Goal: Information Seeking & Learning: Learn about a topic

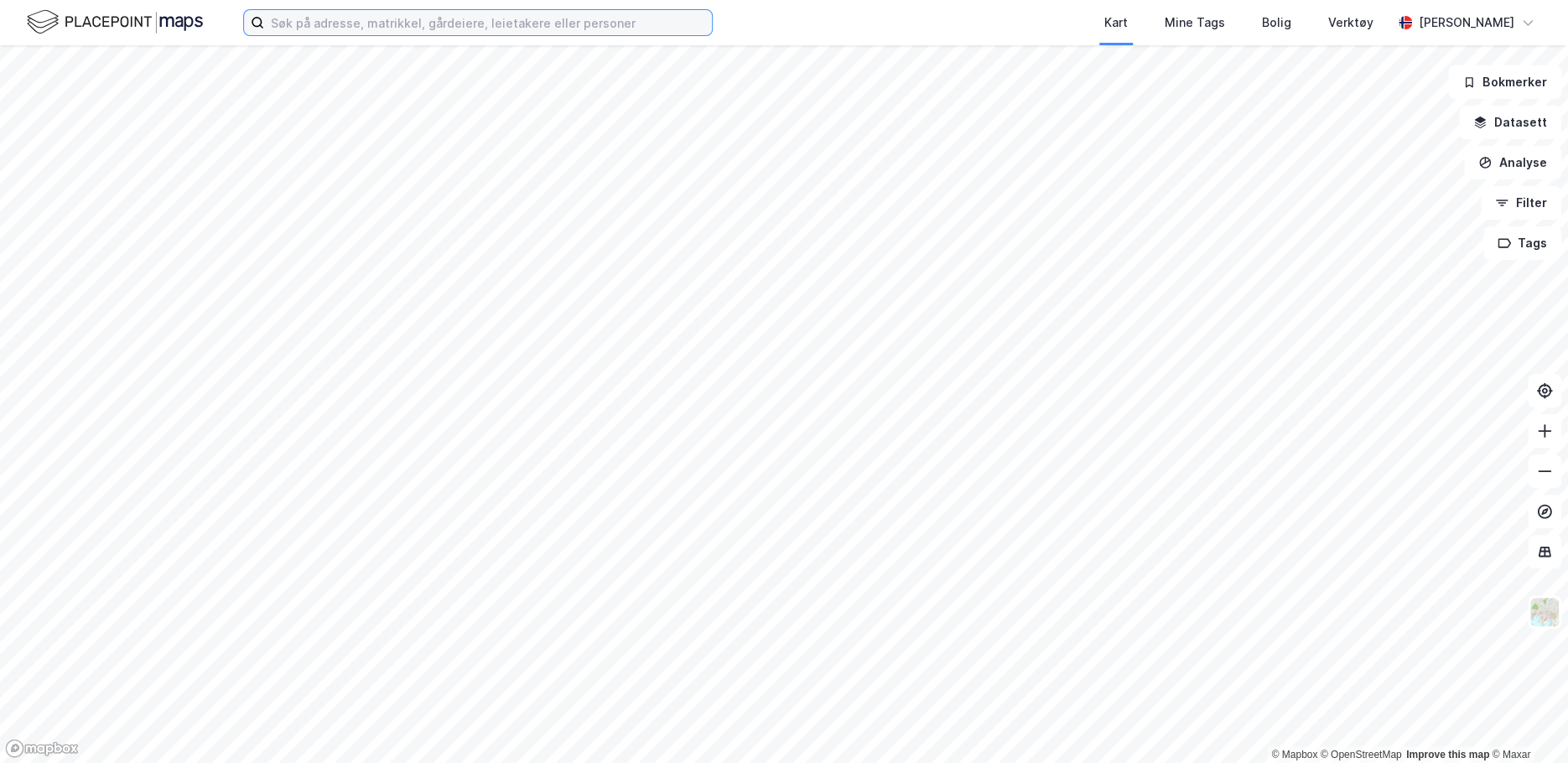
click at [472, 27] on input at bounding box center [488, 23] width 448 height 25
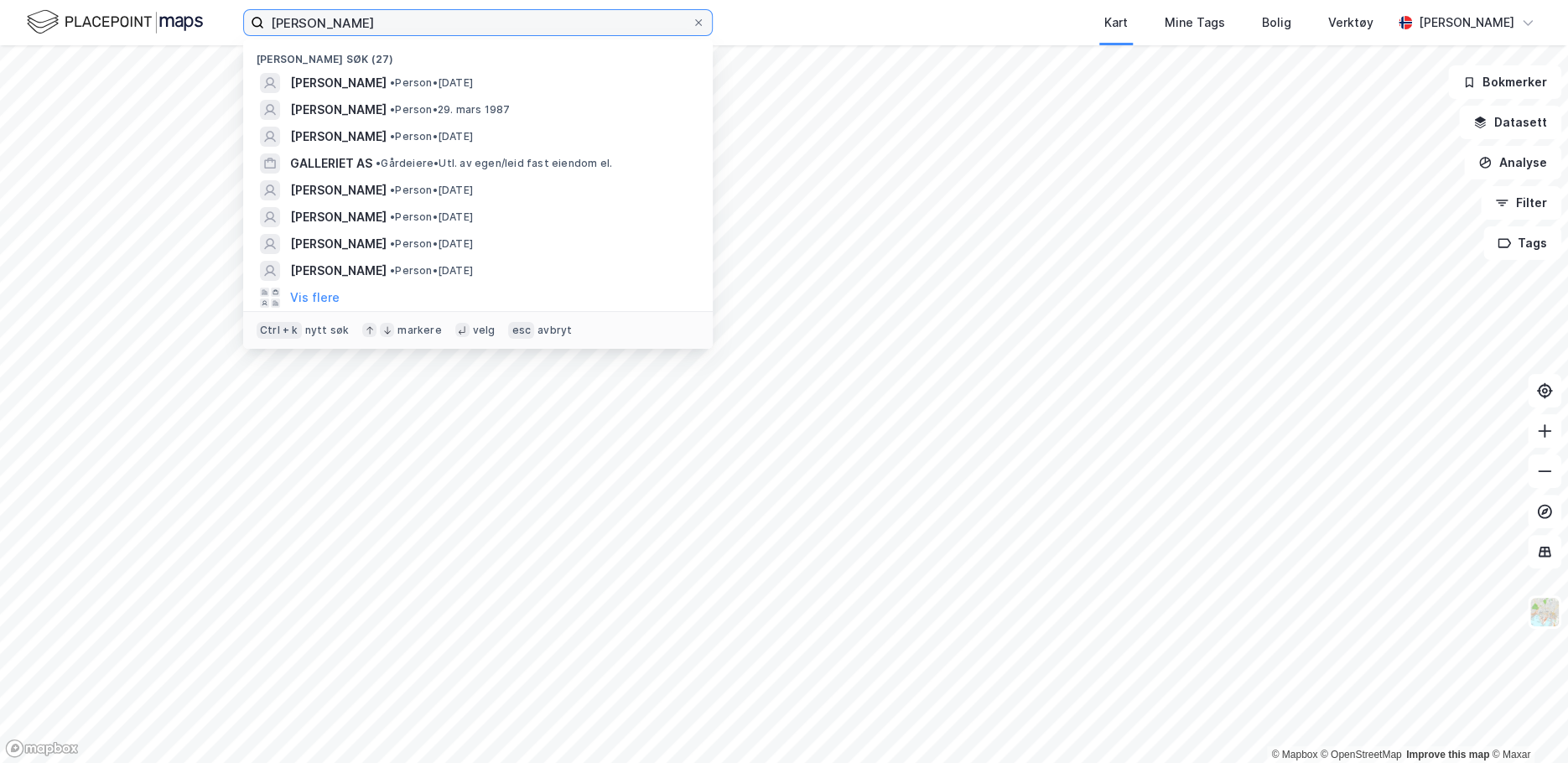
type input "[PERSON_NAME]"
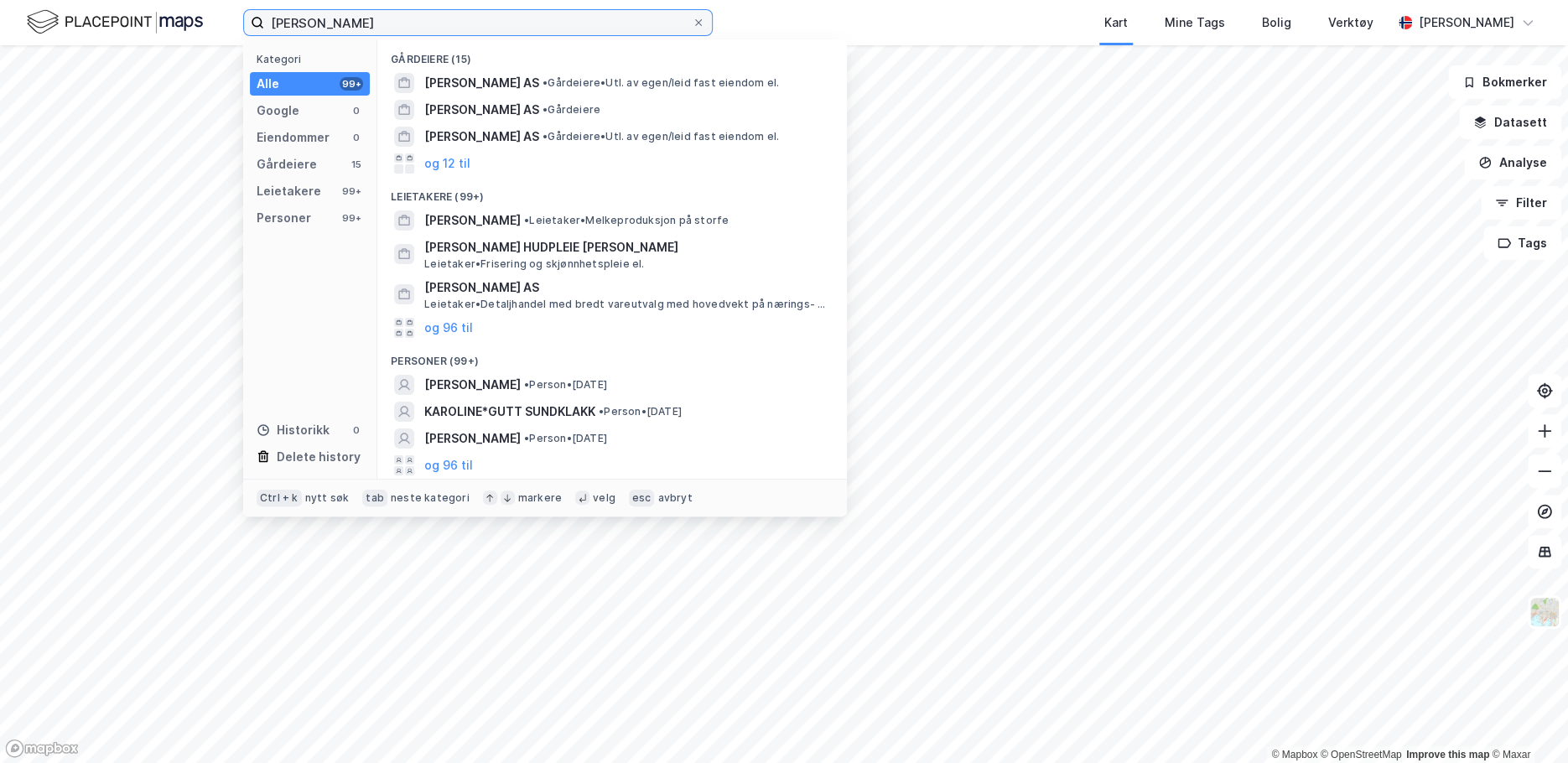
drag, startPoint x: 469, startPoint y: 22, endPoint x: 249, endPoint y: 11, distance: 220.3
click at [249, 11] on label "[PERSON_NAME]" at bounding box center [477, 23] width 470 height 27
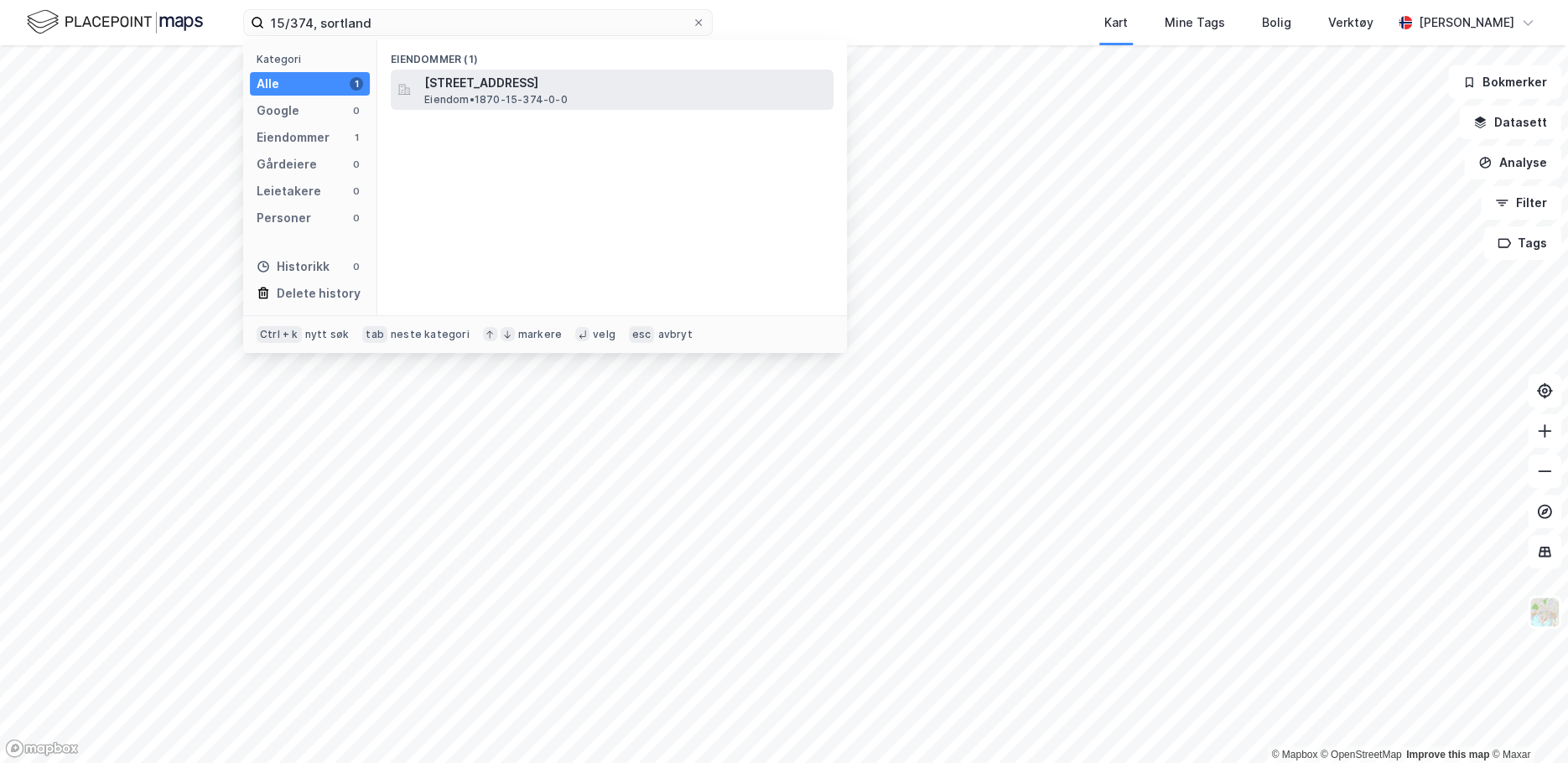
click at [499, 108] on div "[STREET_ADDRESS] • 1870-15-374-0-0" at bounding box center [612, 89] width 442 height 40
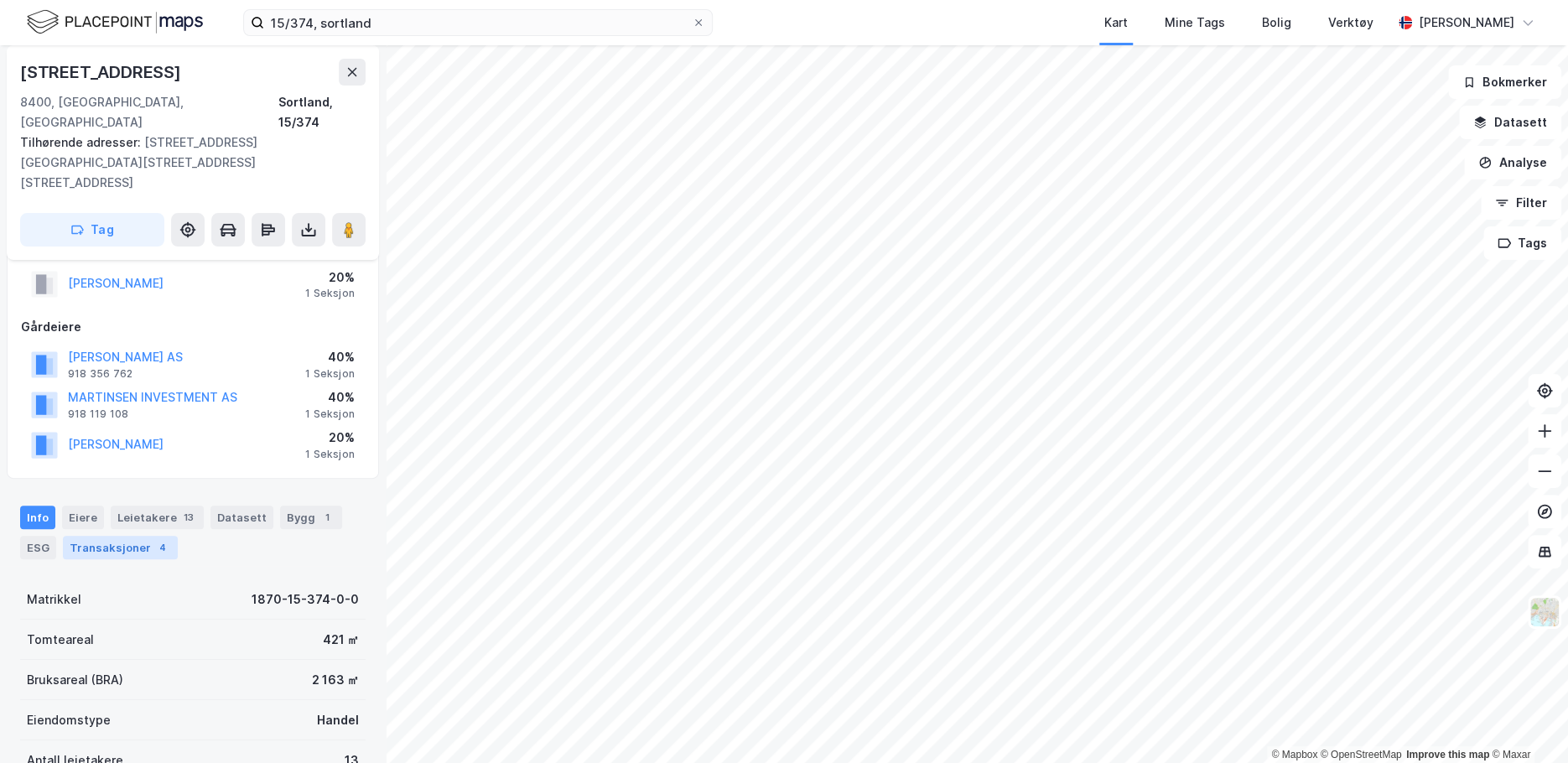
click at [135, 535] on div "Transaksjoner 4" at bounding box center [120, 547] width 115 height 24
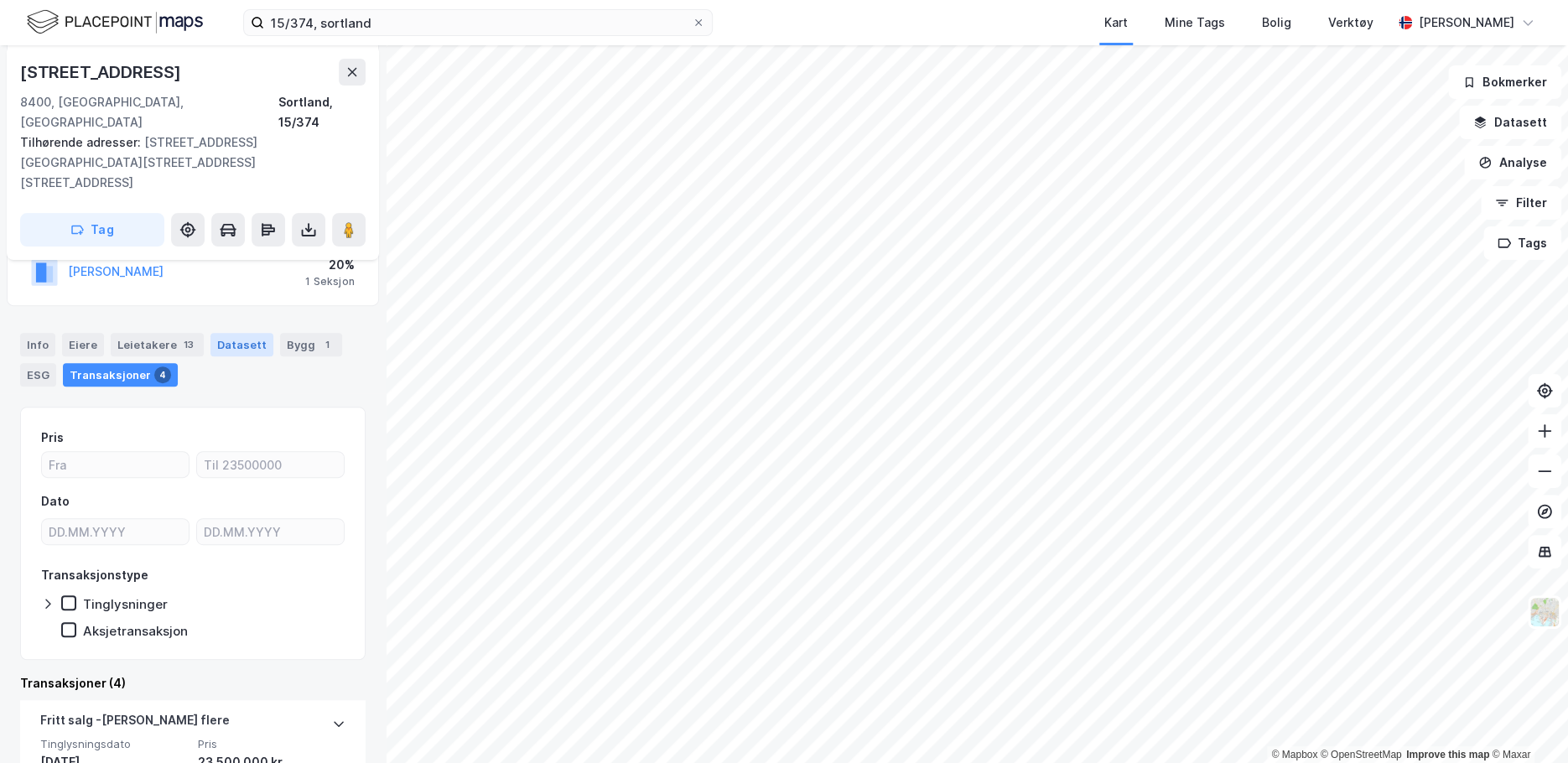
scroll to position [88, 0]
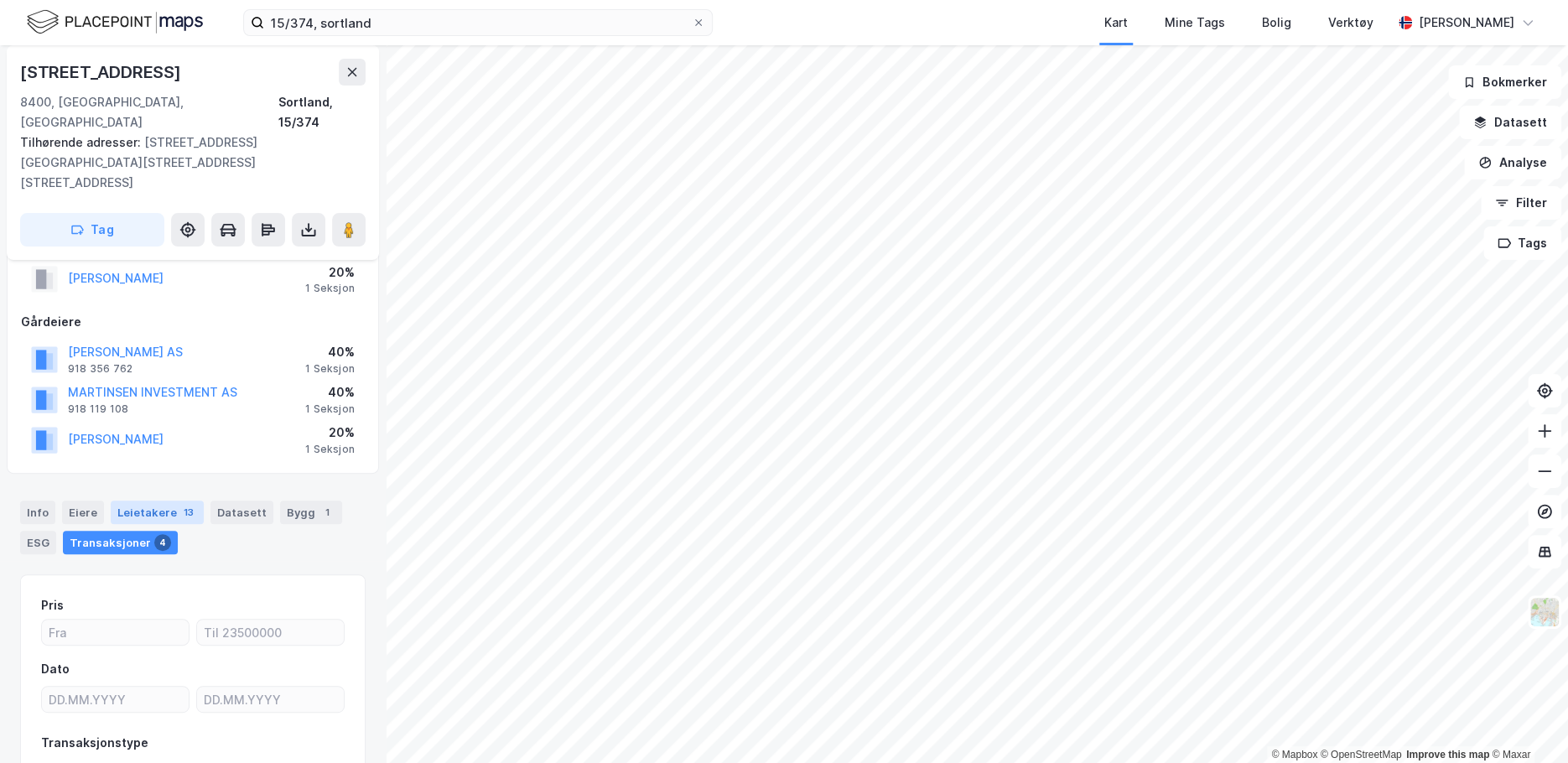
click at [149, 501] on div "Leietakere 13" at bounding box center [157, 512] width 93 height 24
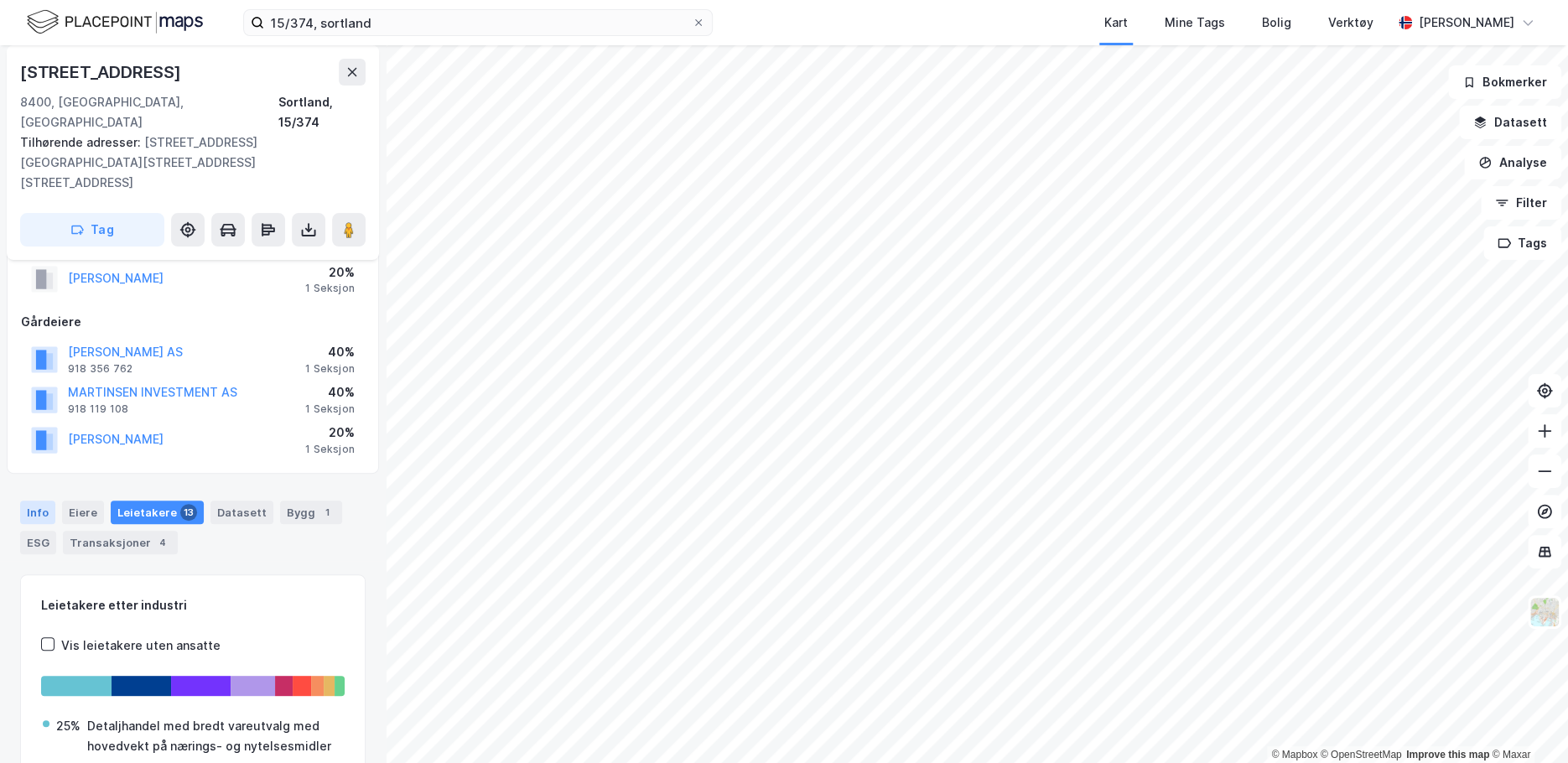
click at [44, 501] on div "Info" at bounding box center [37, 512] width 35 height 24
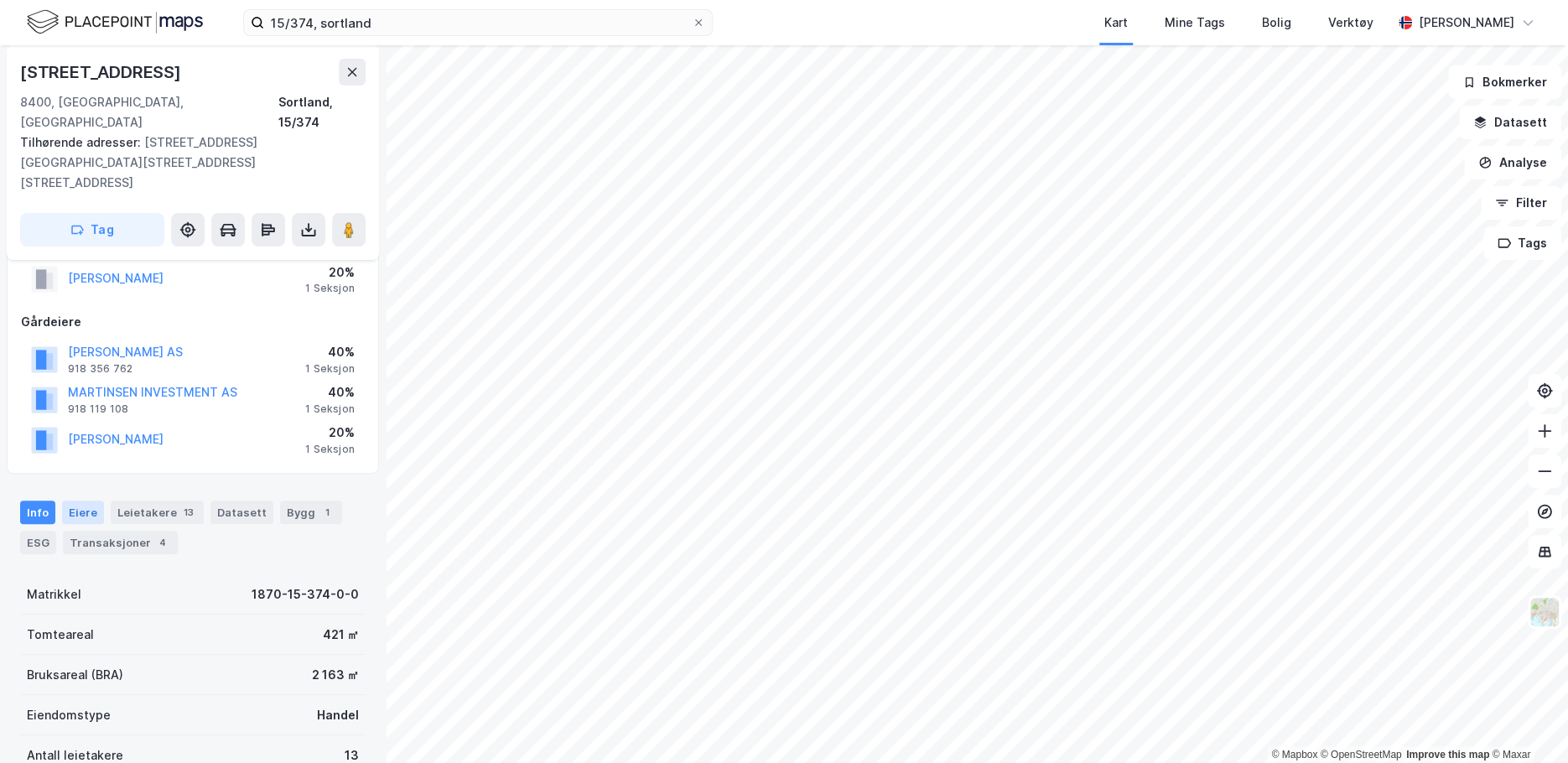
click at [84, 501] on div "Eiere" at bounding box center [83, 512] width 42 height 24
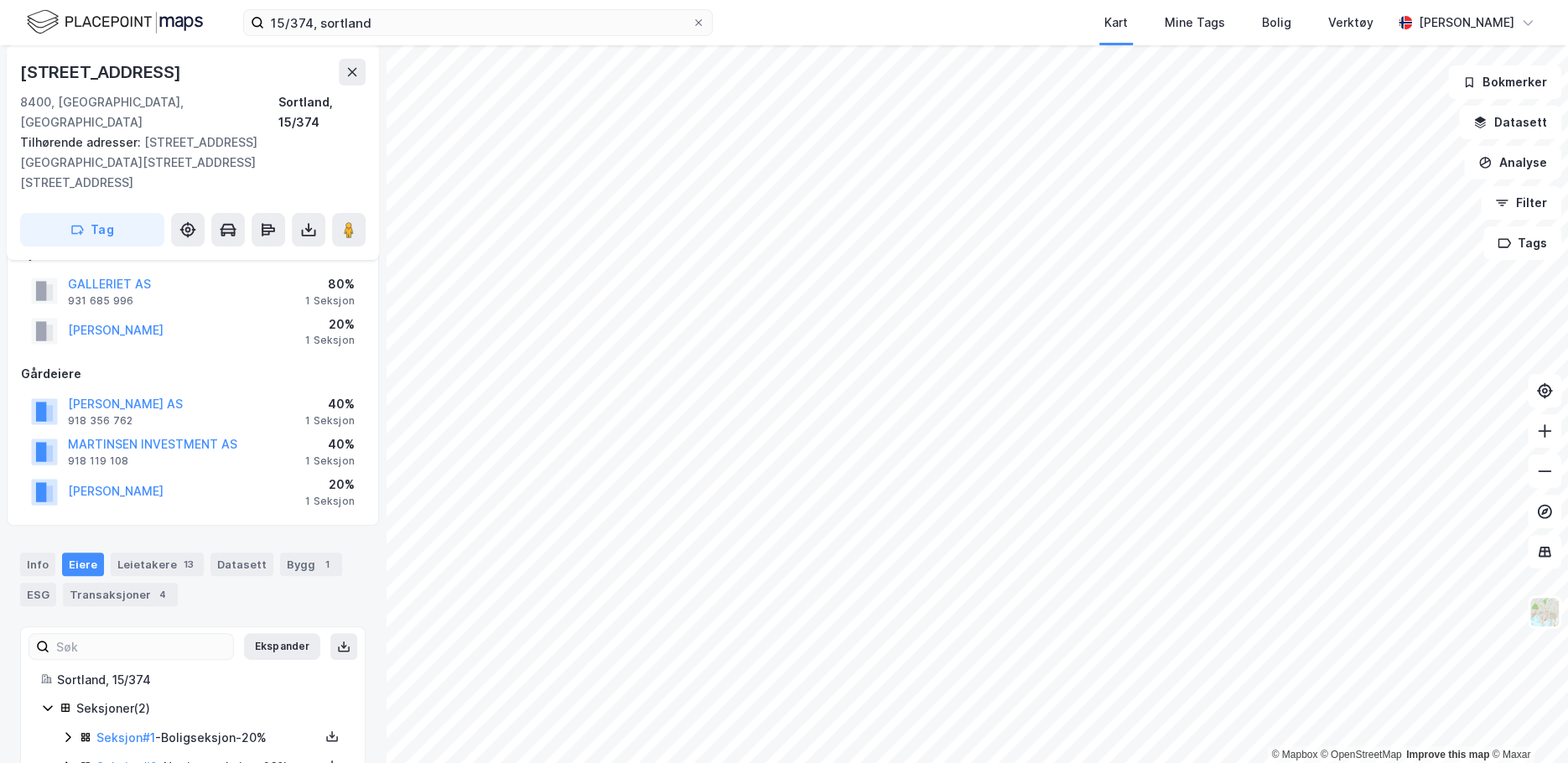
scroll to position [52, 0]
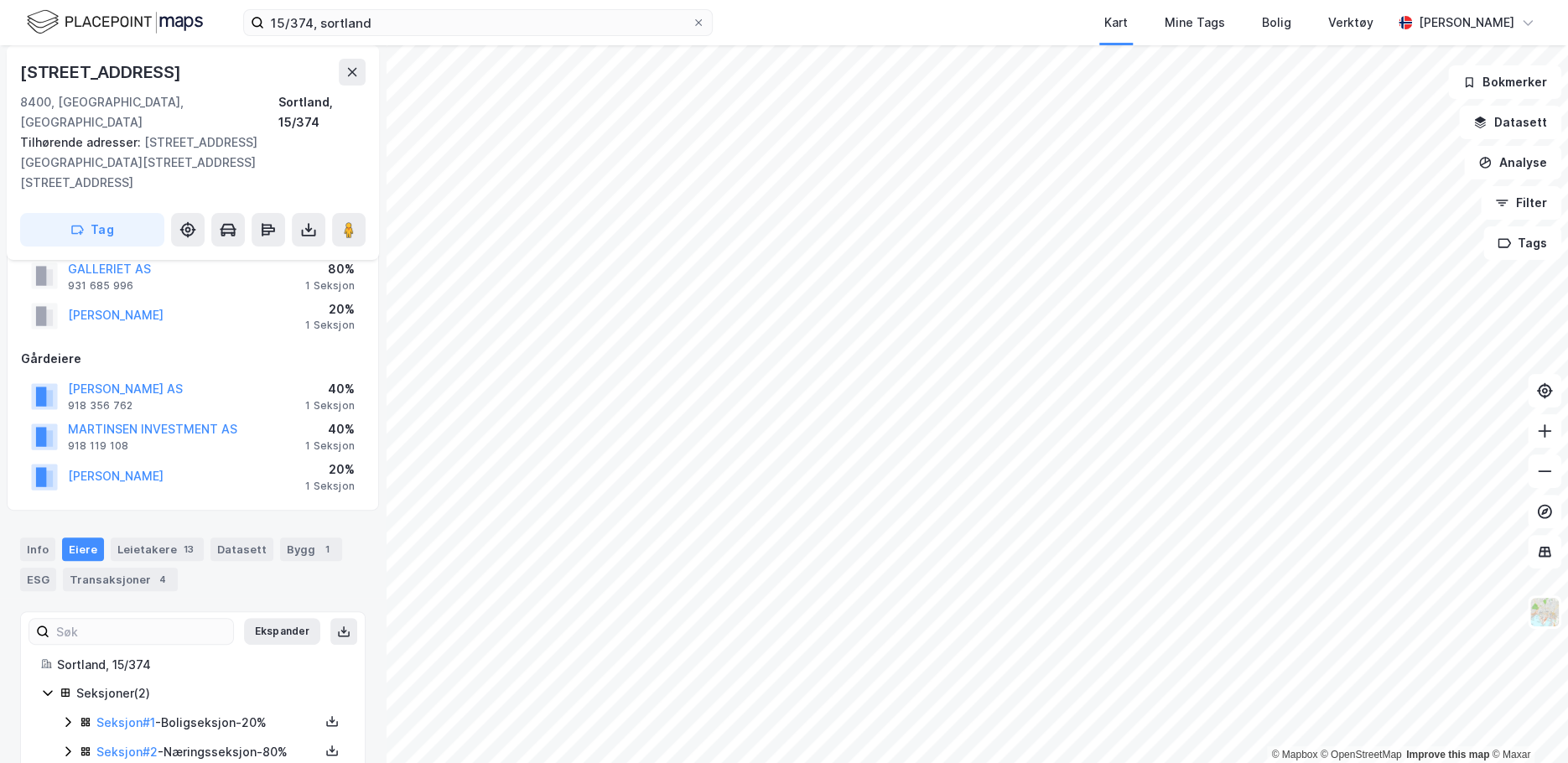
click at [67, 715] on icon at bounding box center [68, 722] width 13 height 13
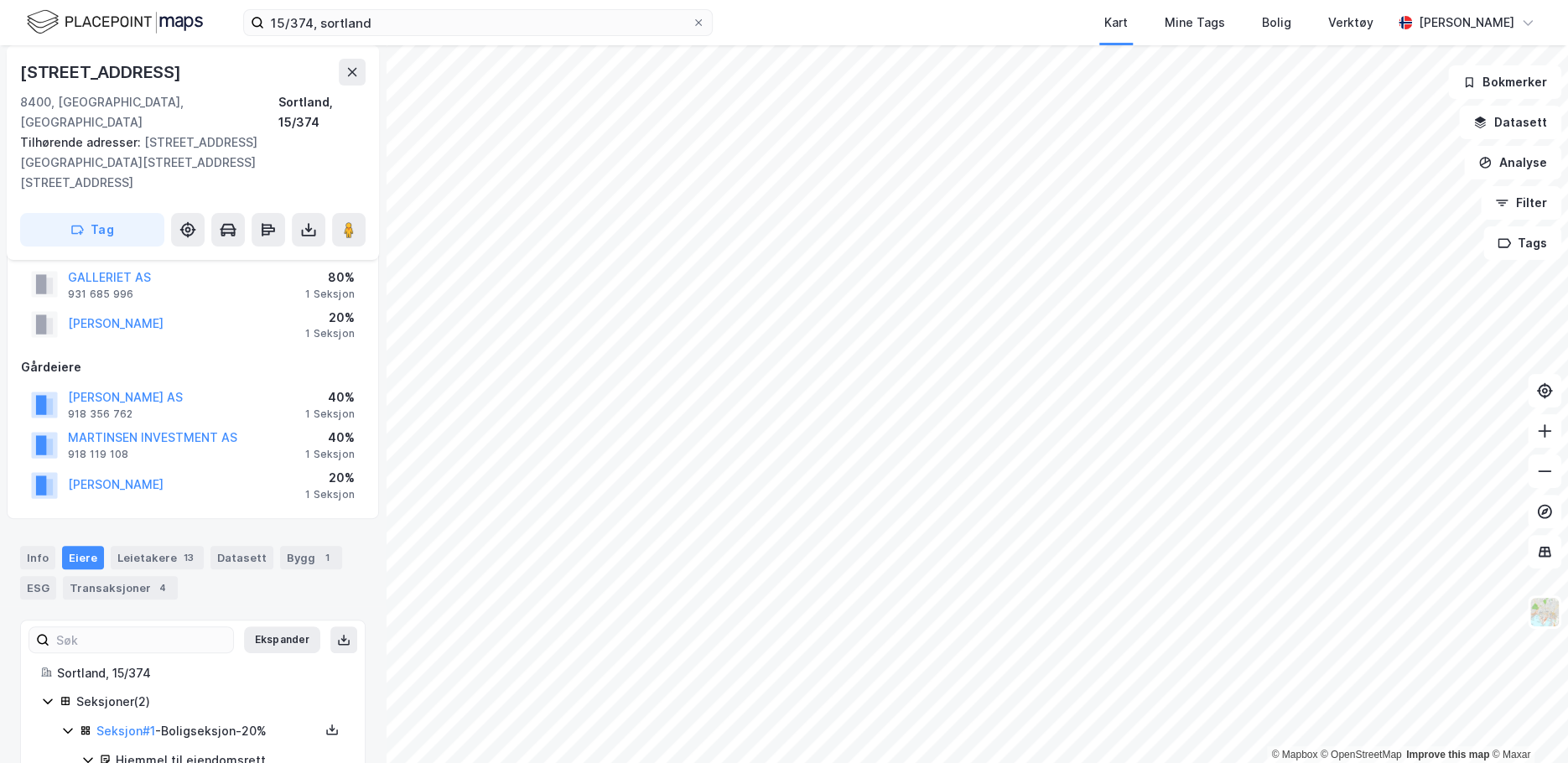
scroll to position [0, 0]
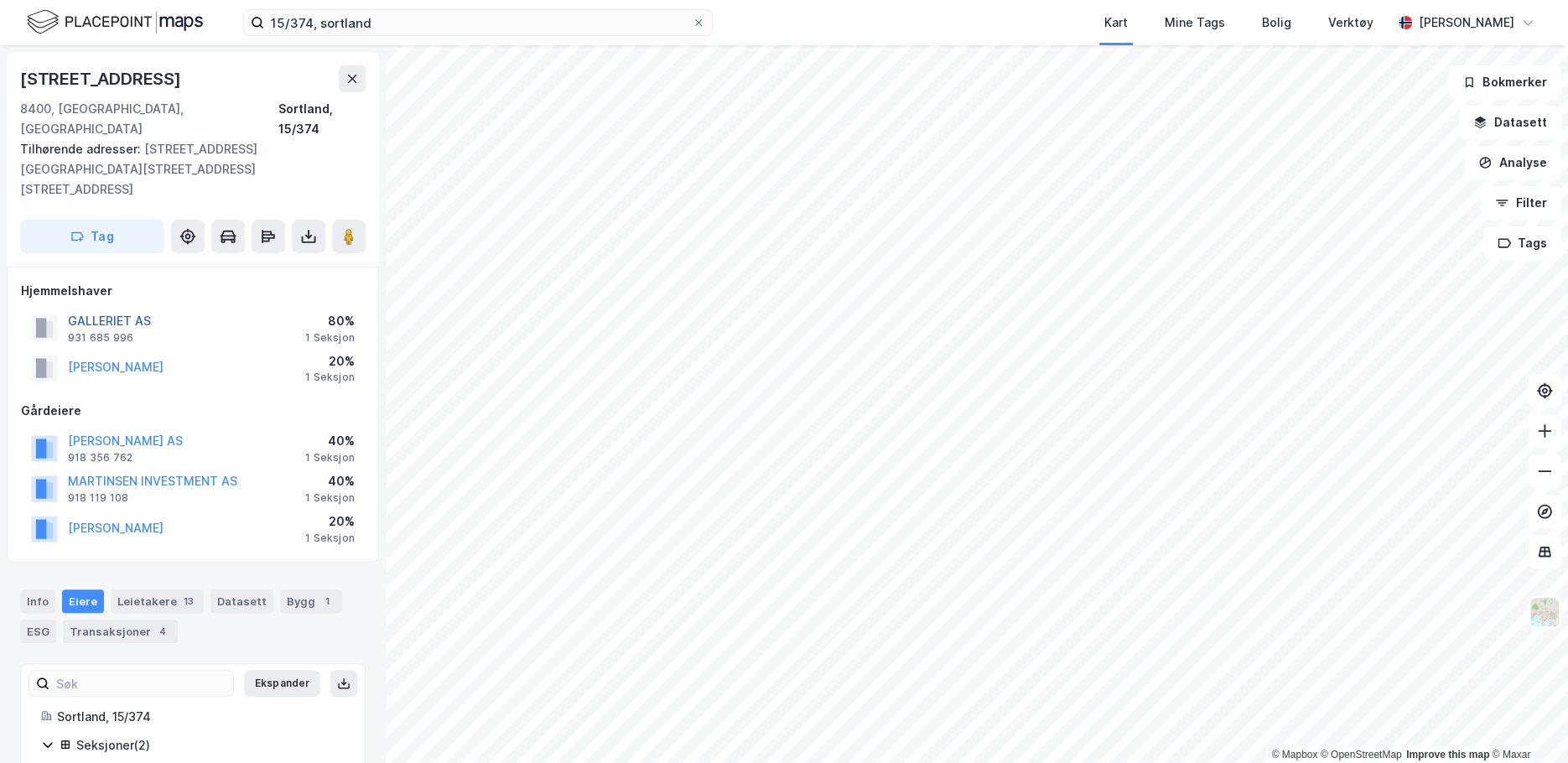
click at [0, 0] on button "GALLERIET AS" at bounding box center [0, 0] width 0 height 0
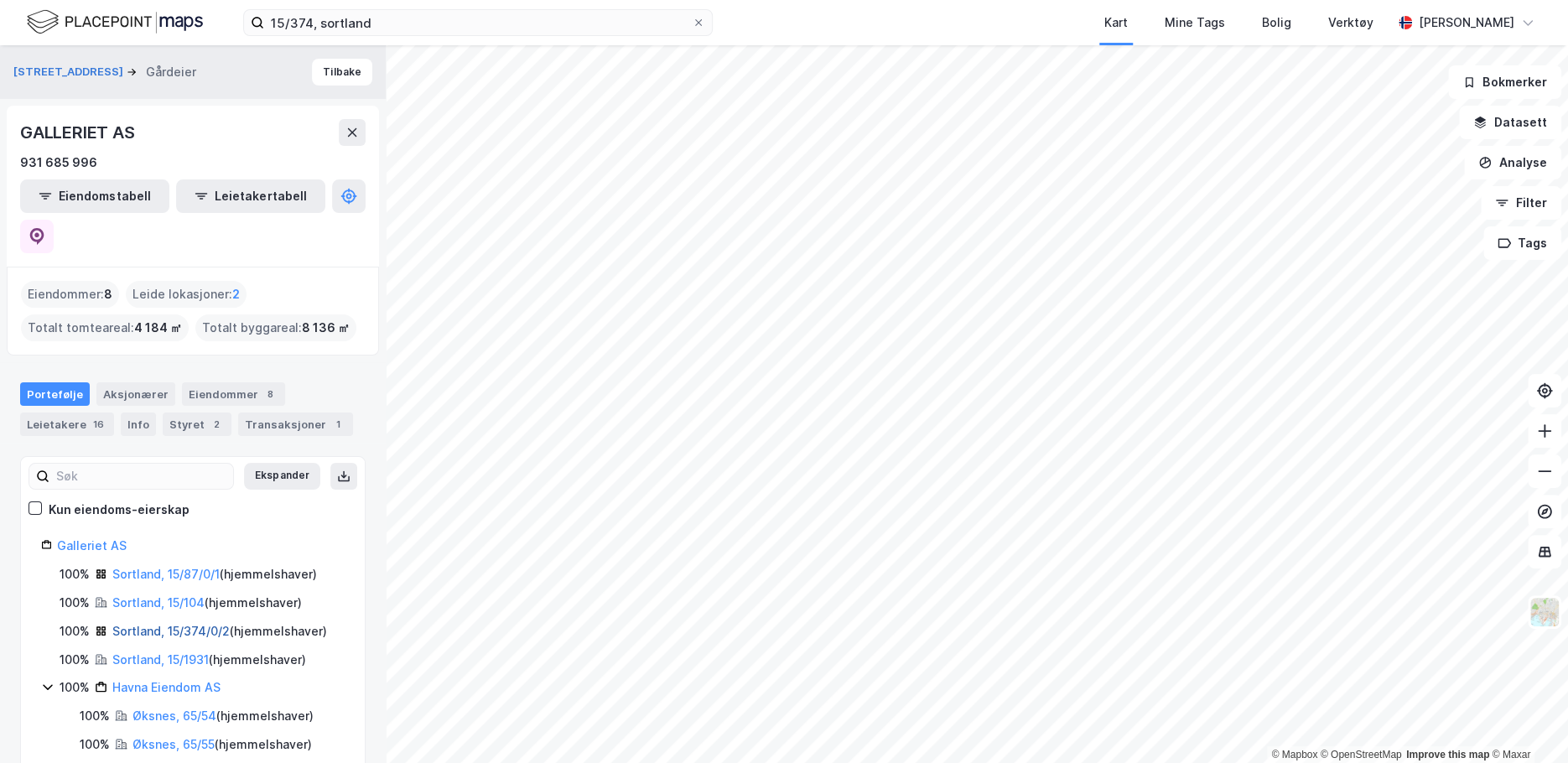
click at [194, 624] on link "Sortland, 15/374/0/2" at bounding box center [170, 630] width 118 height 14
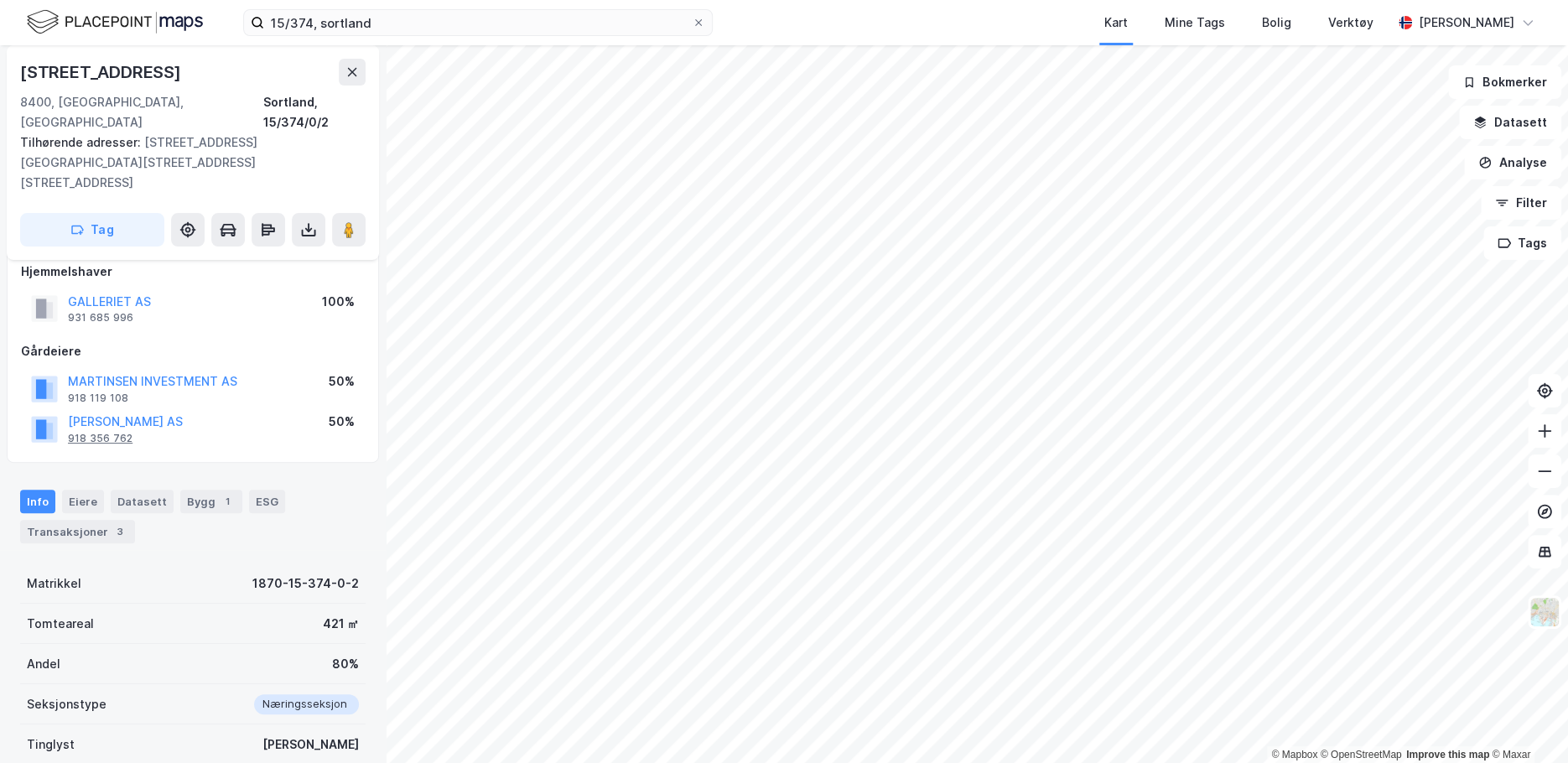
scroll to position [170, 0]
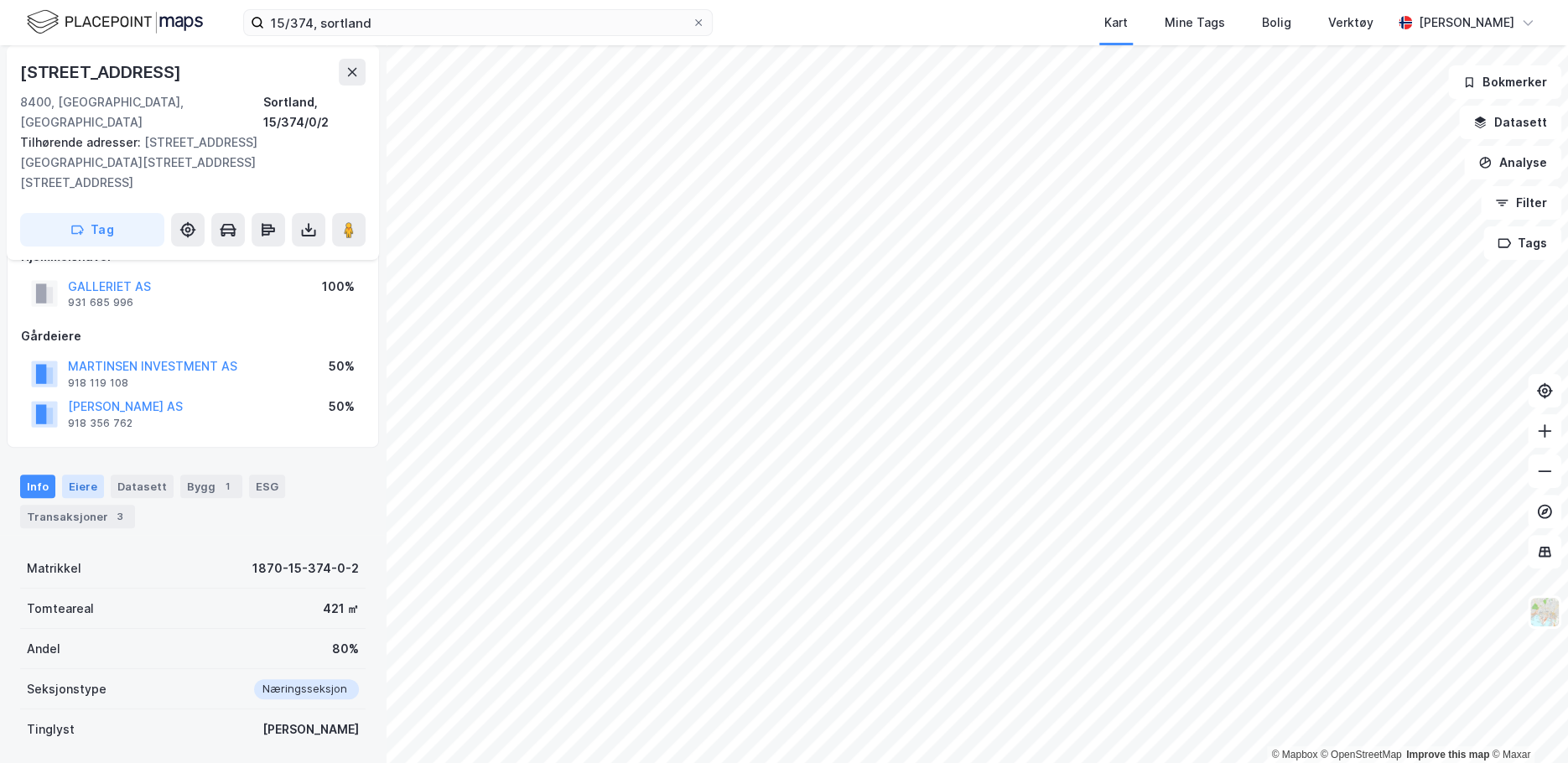
click at [83, 474] on div "Eiere" at bounding box center [83, 485] width 42 height 24
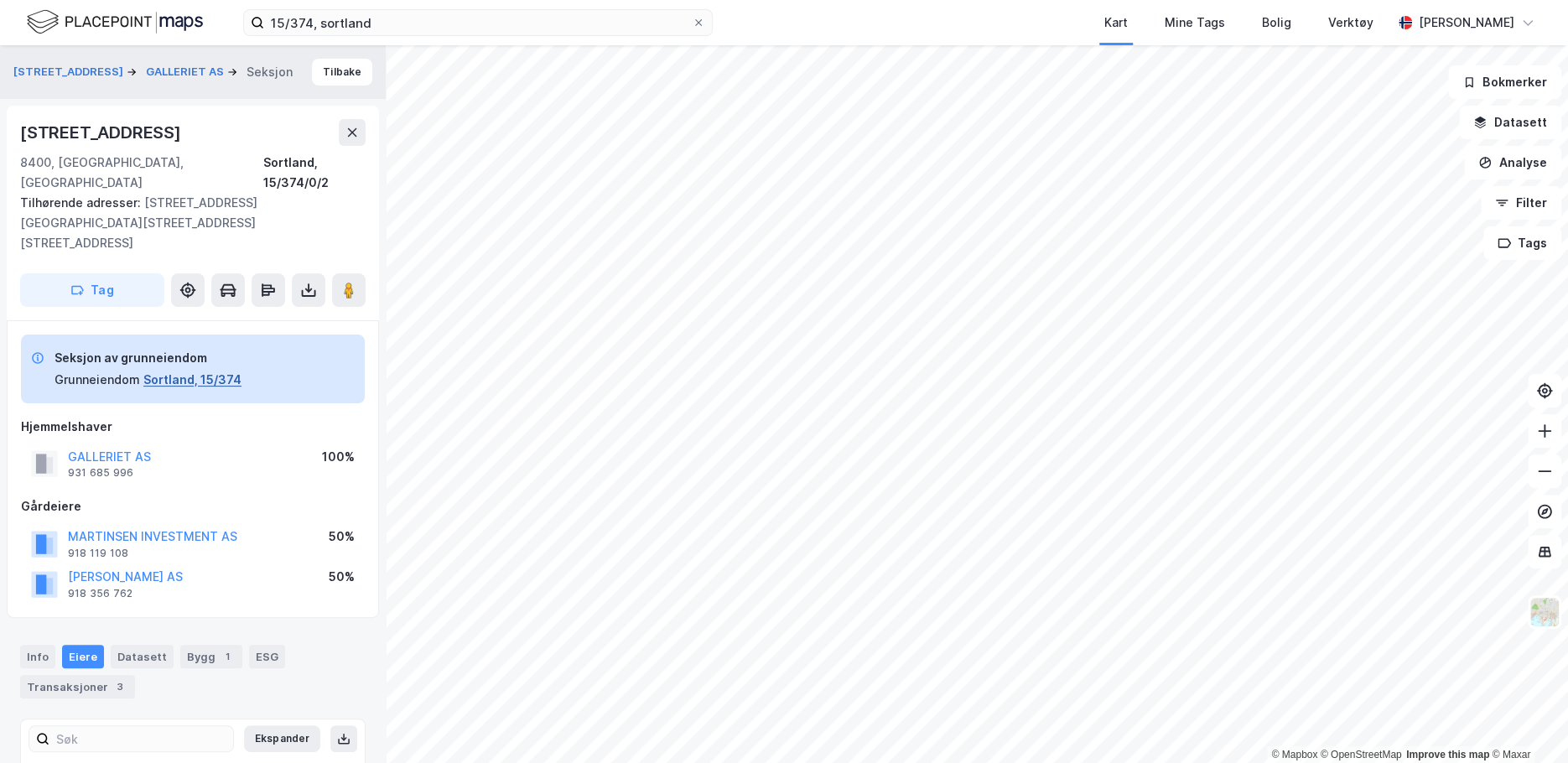
click at [184, 370] on button "Sortland, 15/374" at bounding box center [192, 379] width 98 height 20
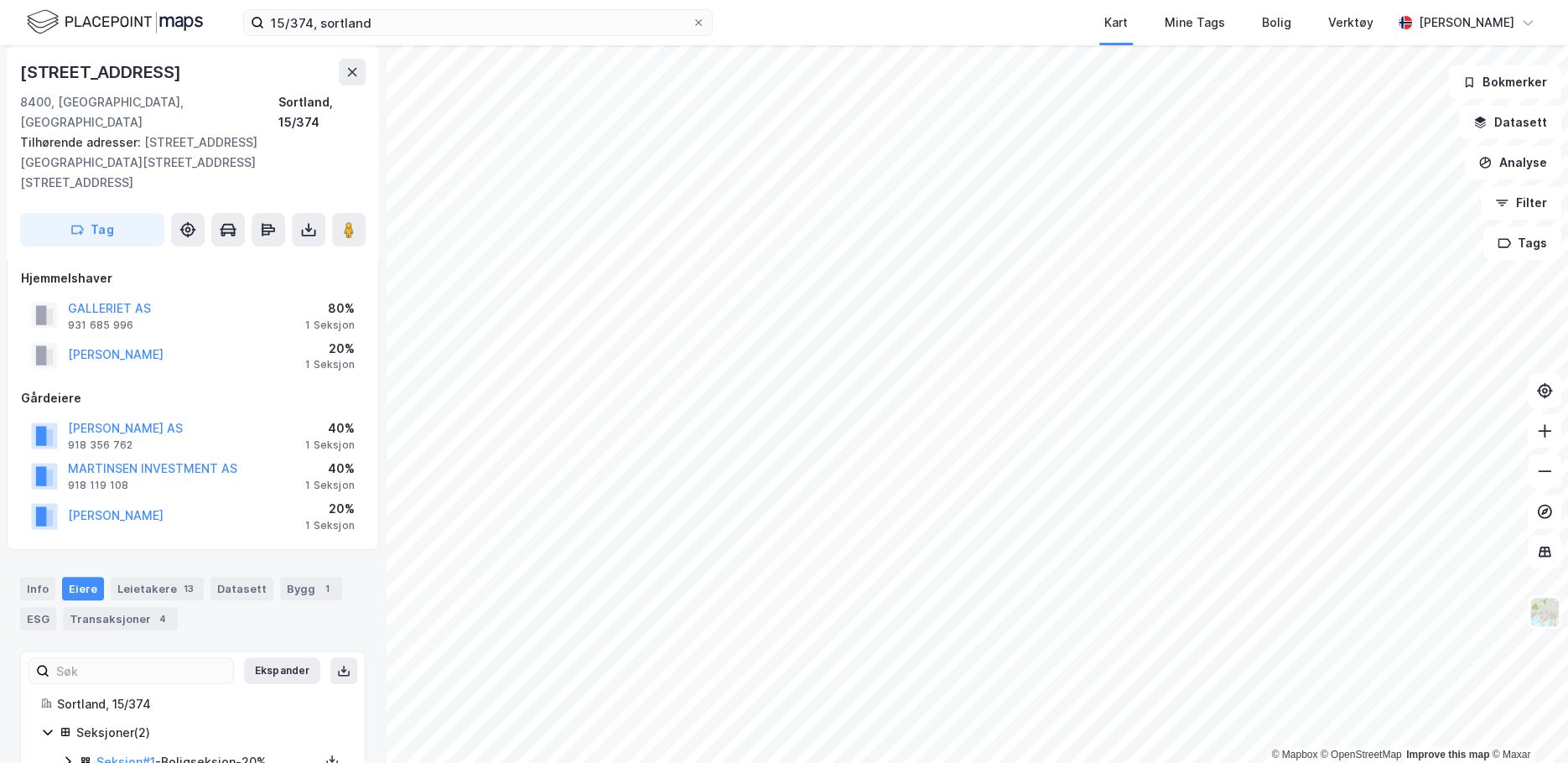
scroll to position [52, 0]
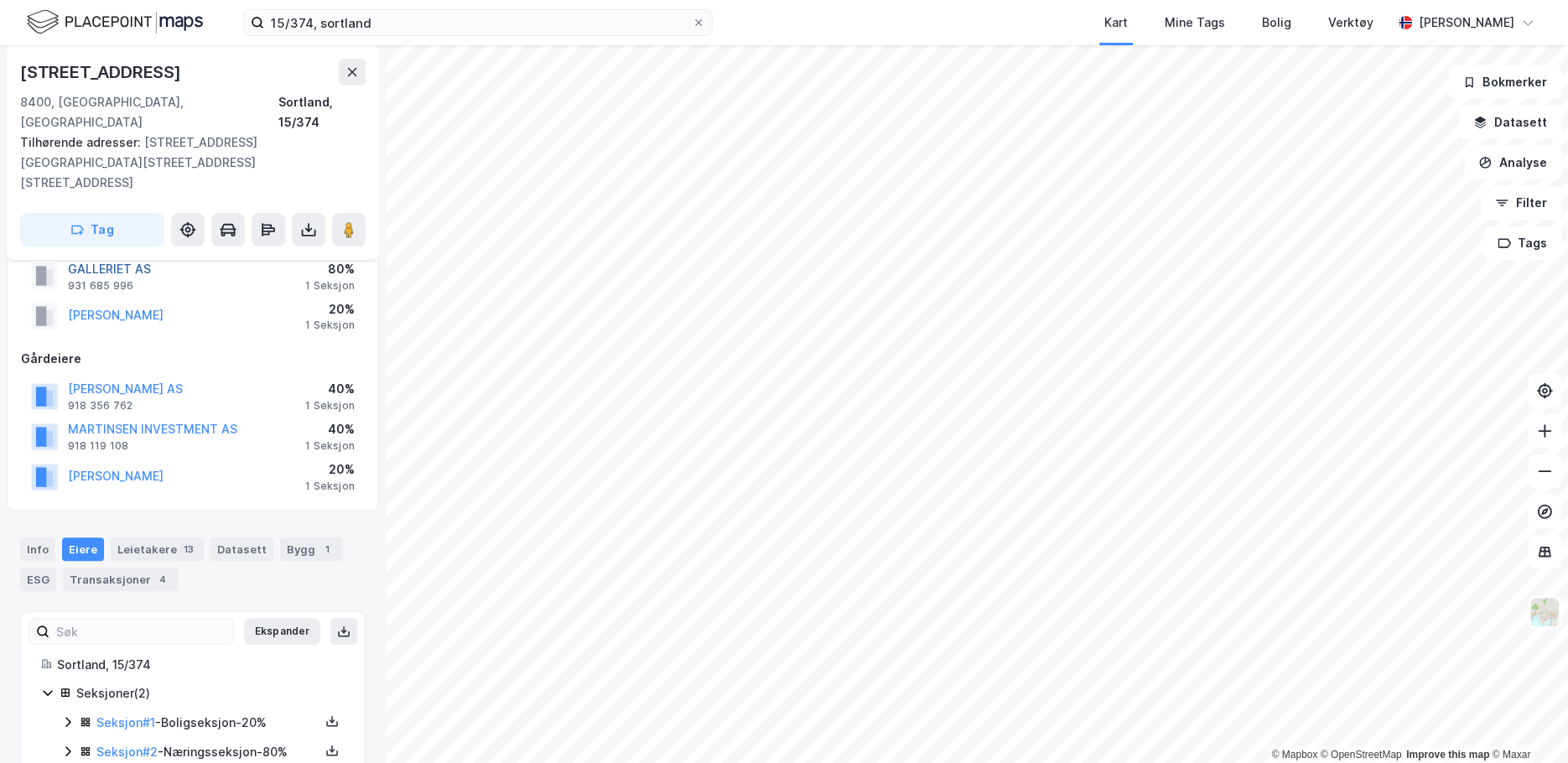
click at [0, 0] on button "GALLERIET AS" at bounding box center [0, 0] width 0 height 0
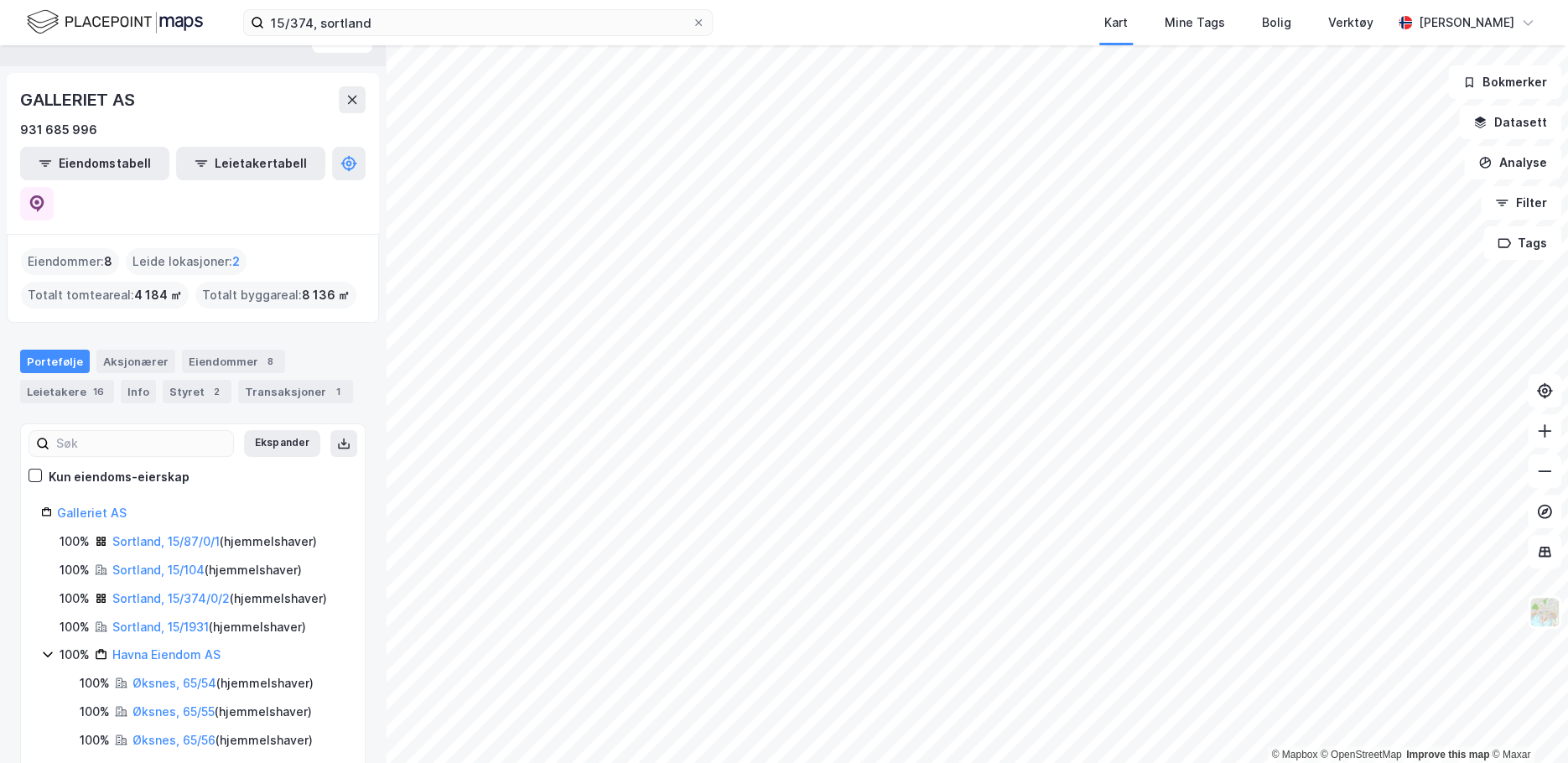
scroll to position [48, 0]
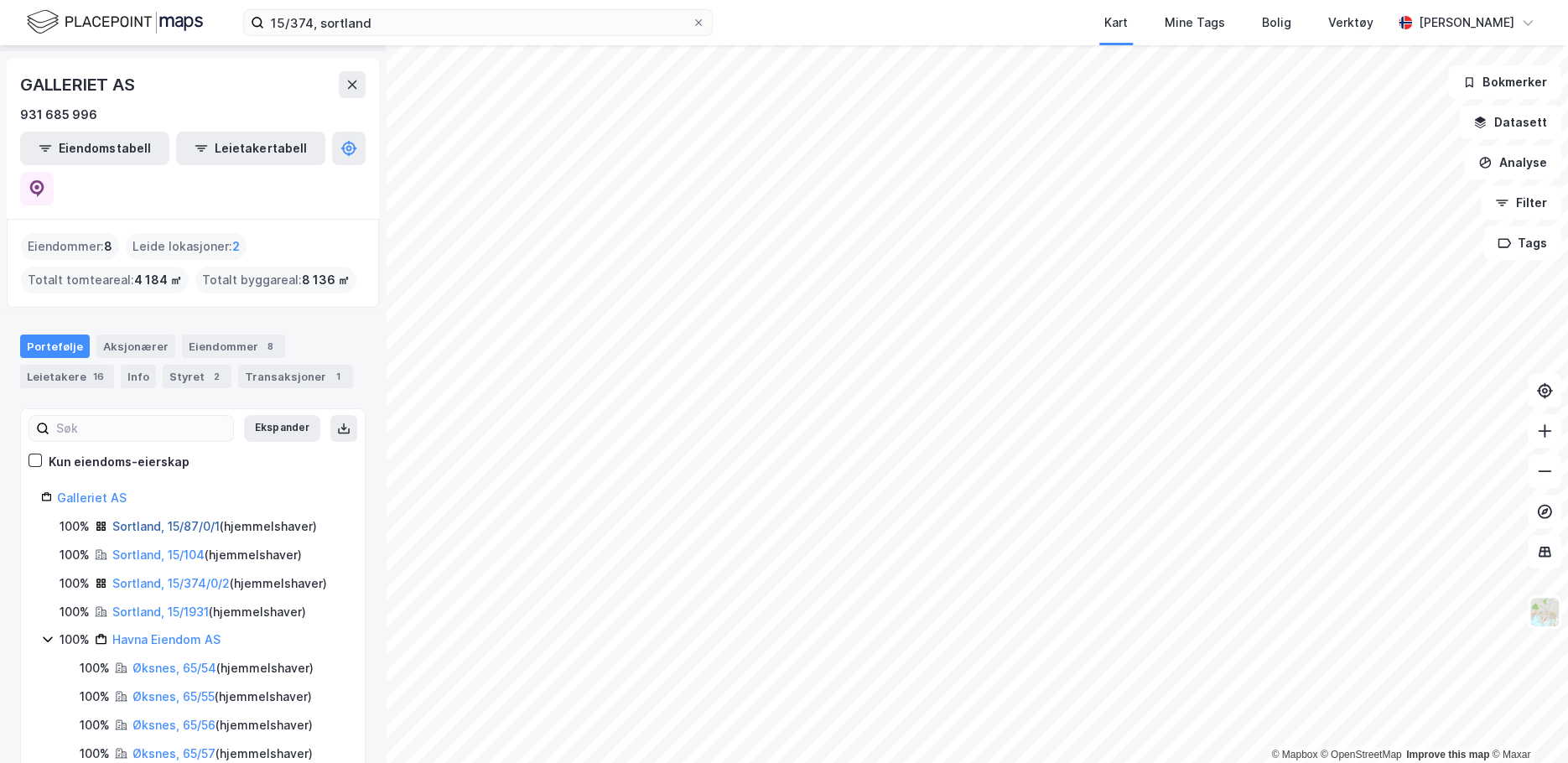
click at [194, 518] on link "Sortland, 15/87/0/1" at bounding box center [166, 525] width 107 height 14
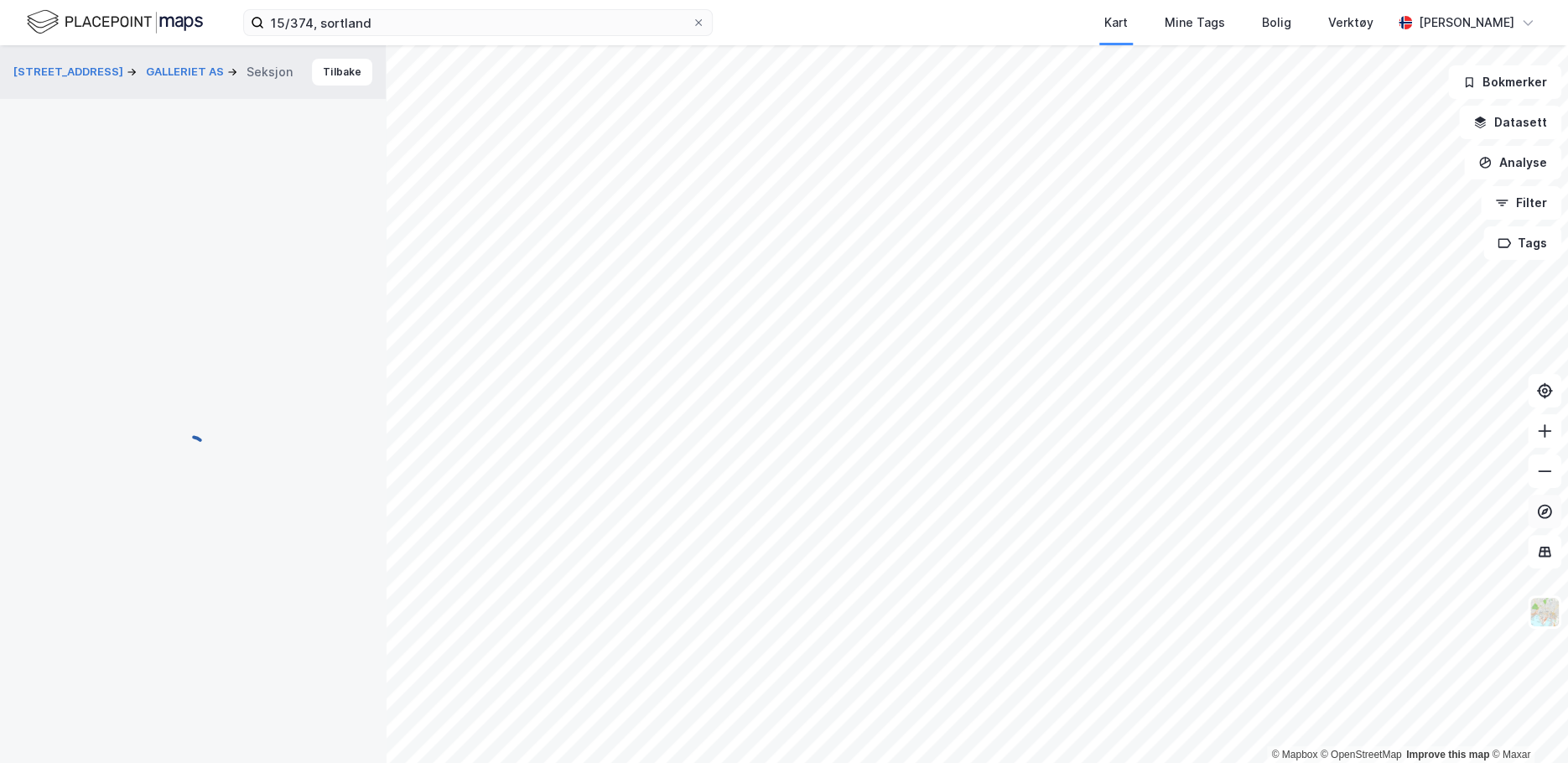
scroll to position [52, 0]
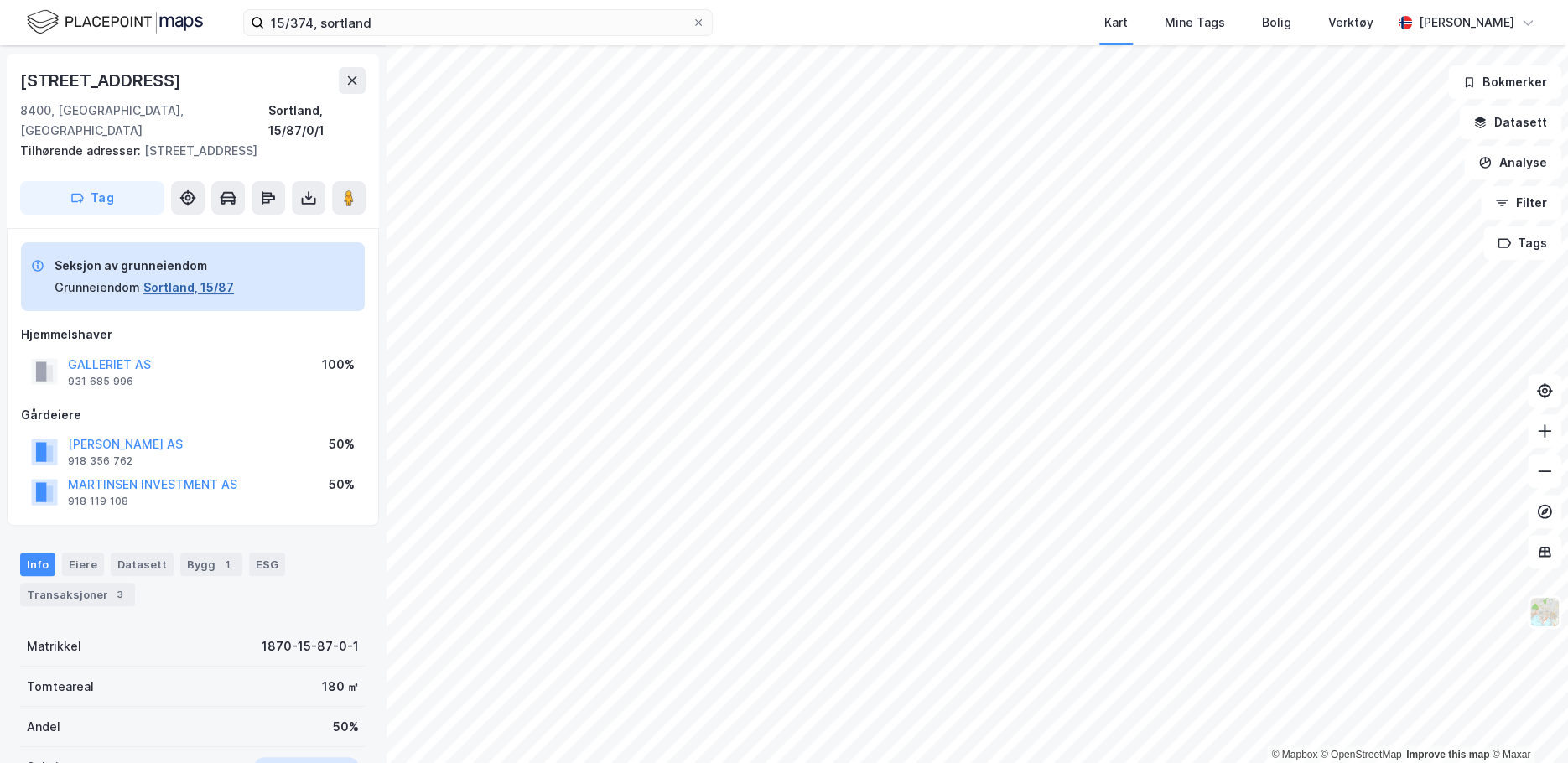
click at [161, 278] on button "Sortland, 15/87" at bounding box center [188, 287] width 90 height 20
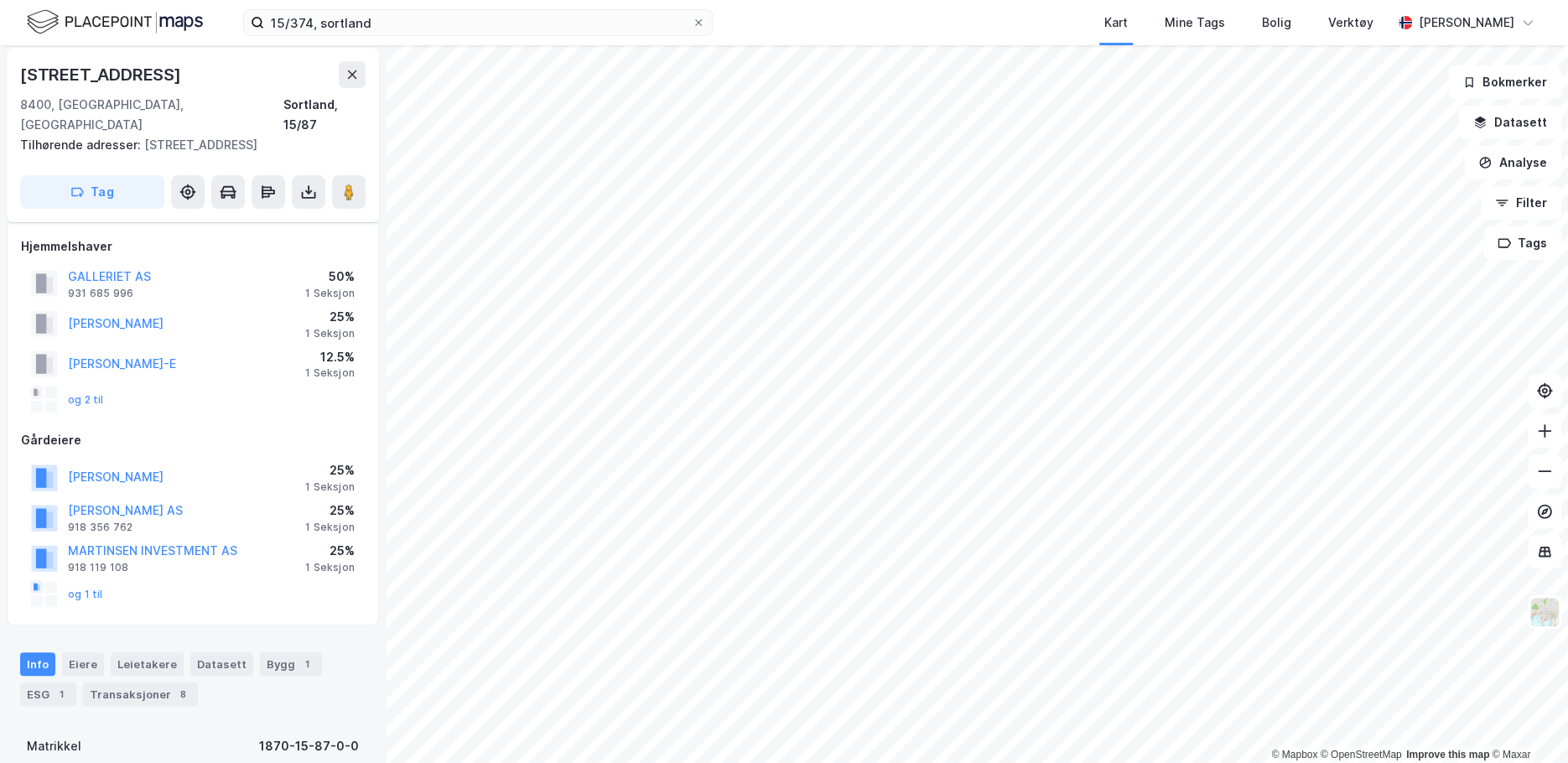
scroll to position [84, 0]
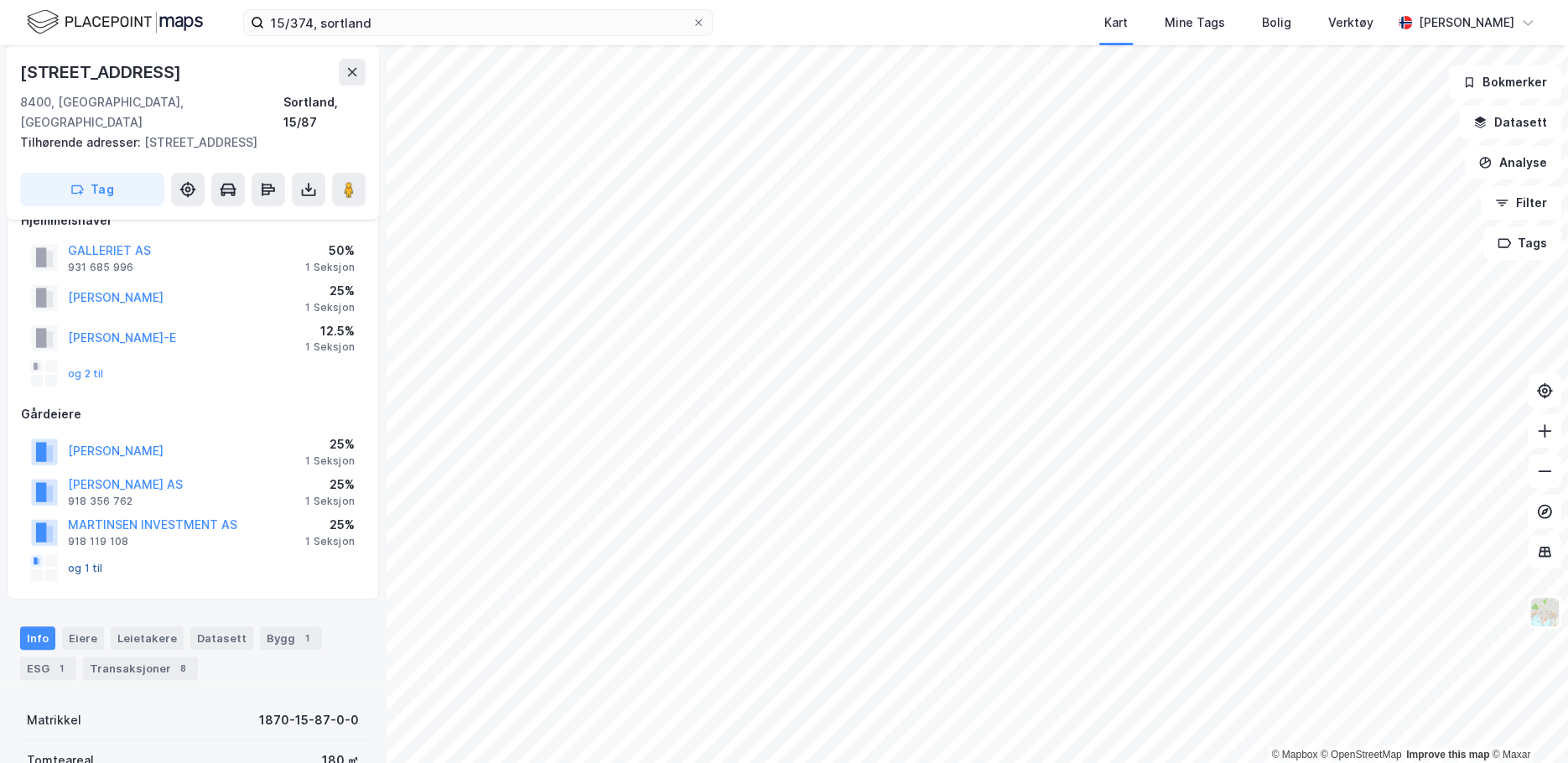
click at [0, 0] on button "og 1 til" at bounding box center [0, 0] width 0 height 0
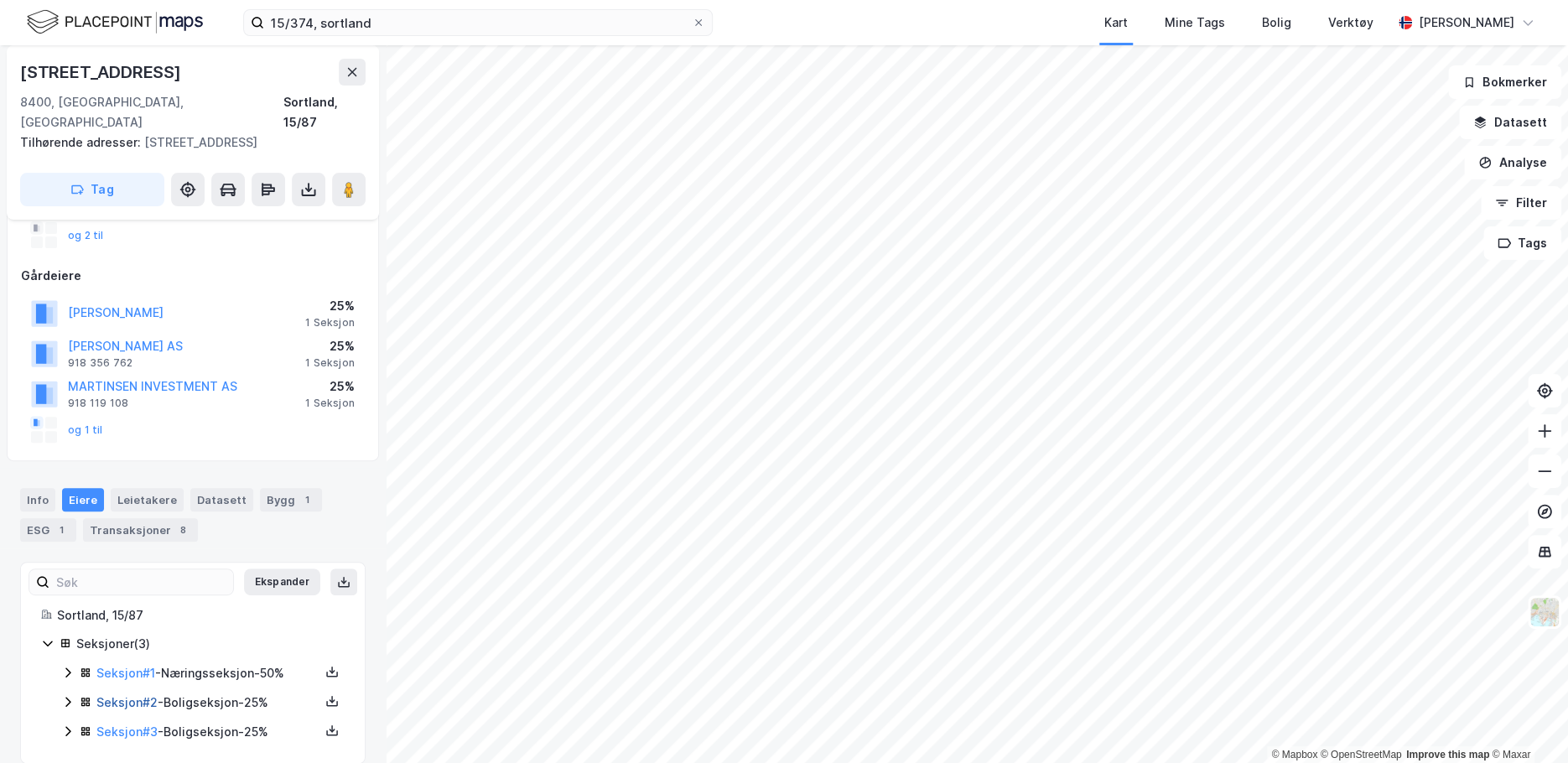
click at [120, 695] on link "Seksjon # 2" at bounding box center [126, 702] width 61 height 14
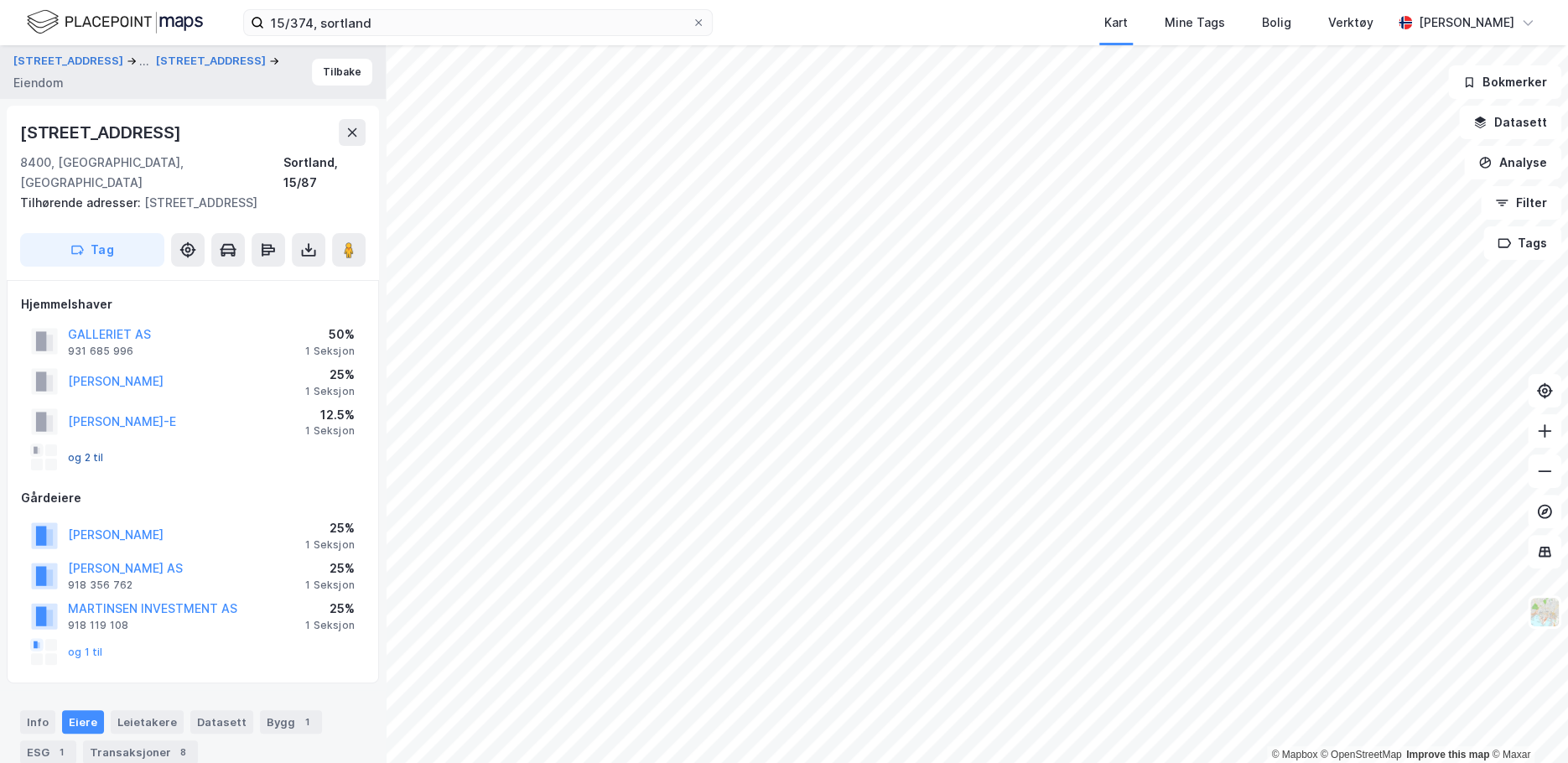
click at [0, 0] on button "og 2 til" at bounding box center [0, 0] width 0 height 0
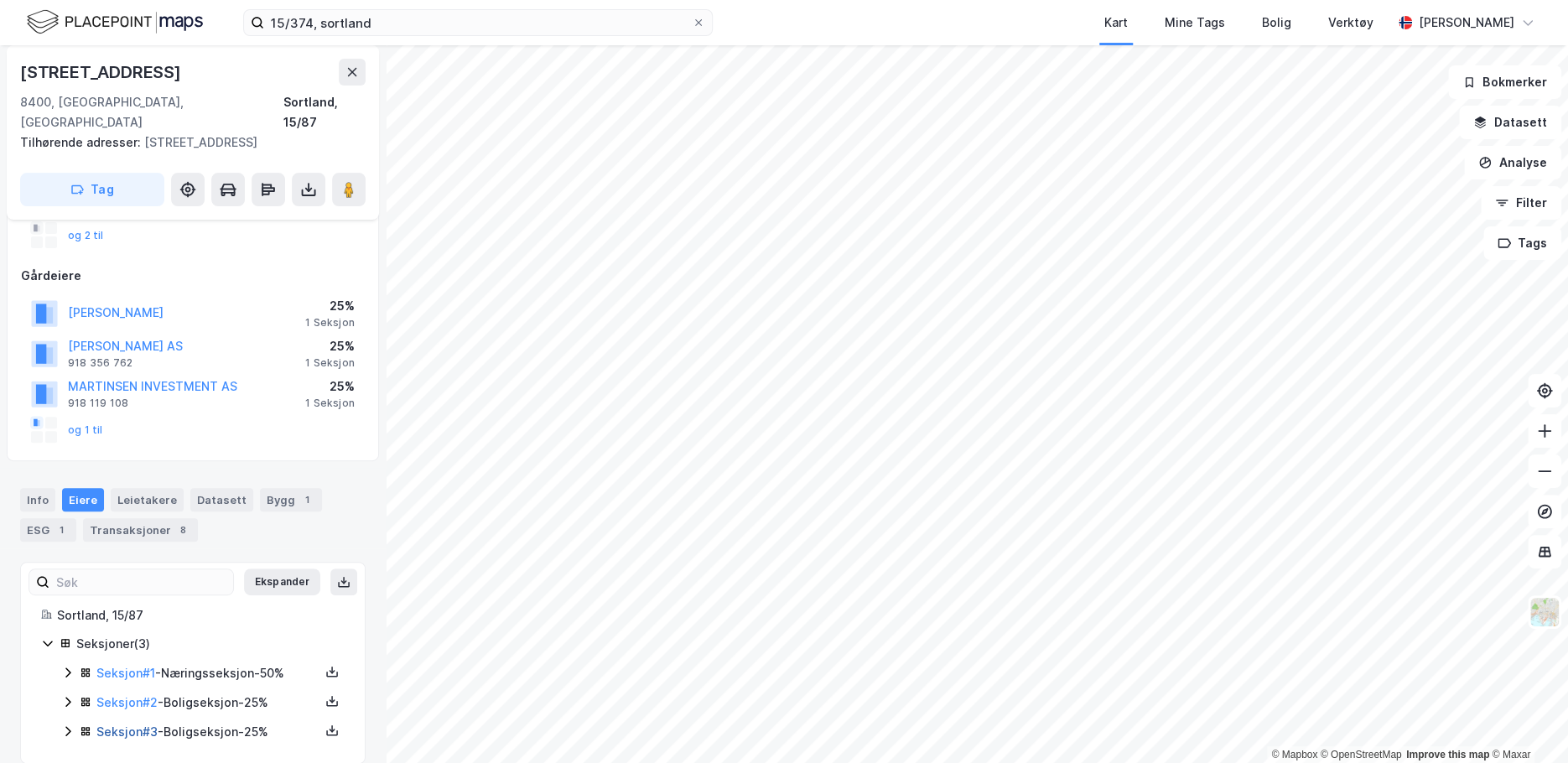
click at [137, 724] on link "Seksjon # 3" at bounding box center [126, 731] width 61 height 14
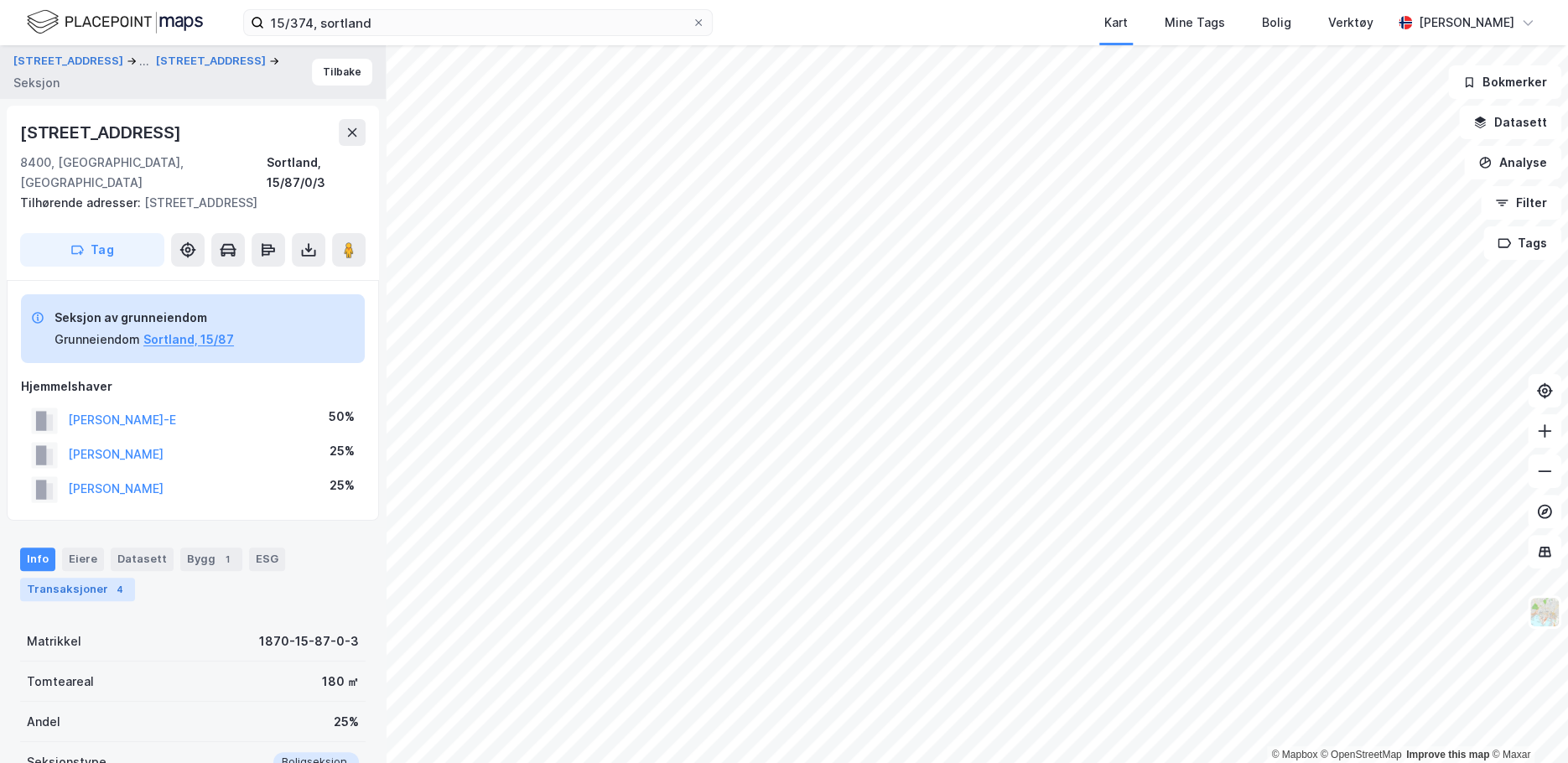
click at [89, 578] on div "Transaksjoner 4" at bounding box center [77, 589] width 115 height 24
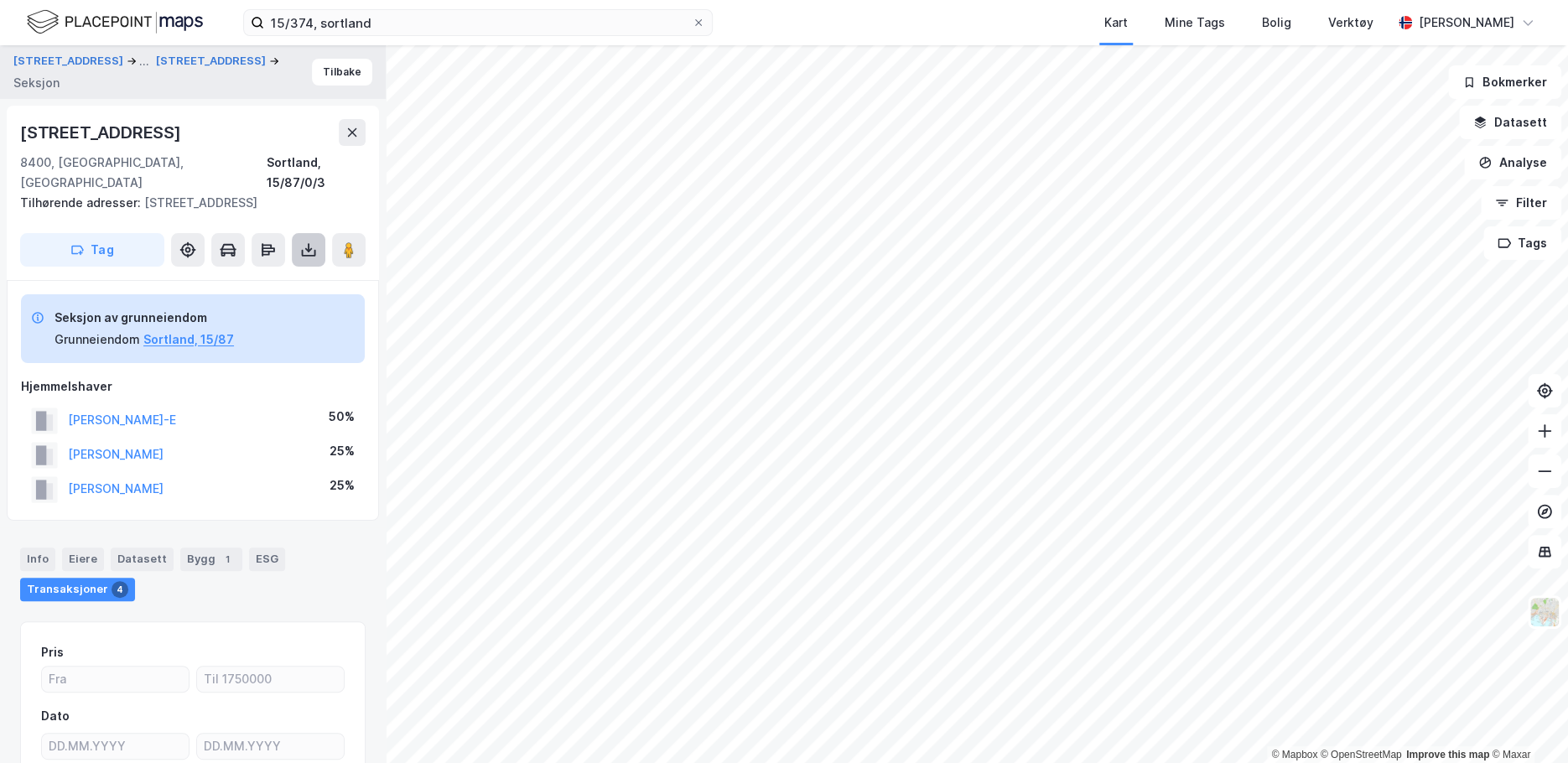
click at [312, 233] on button at bounding box center [309, 250] width 34 height 34
click at [274, 277] on div "Last ned grunnbok" at bounding box center [225, 283] width 97 height 13
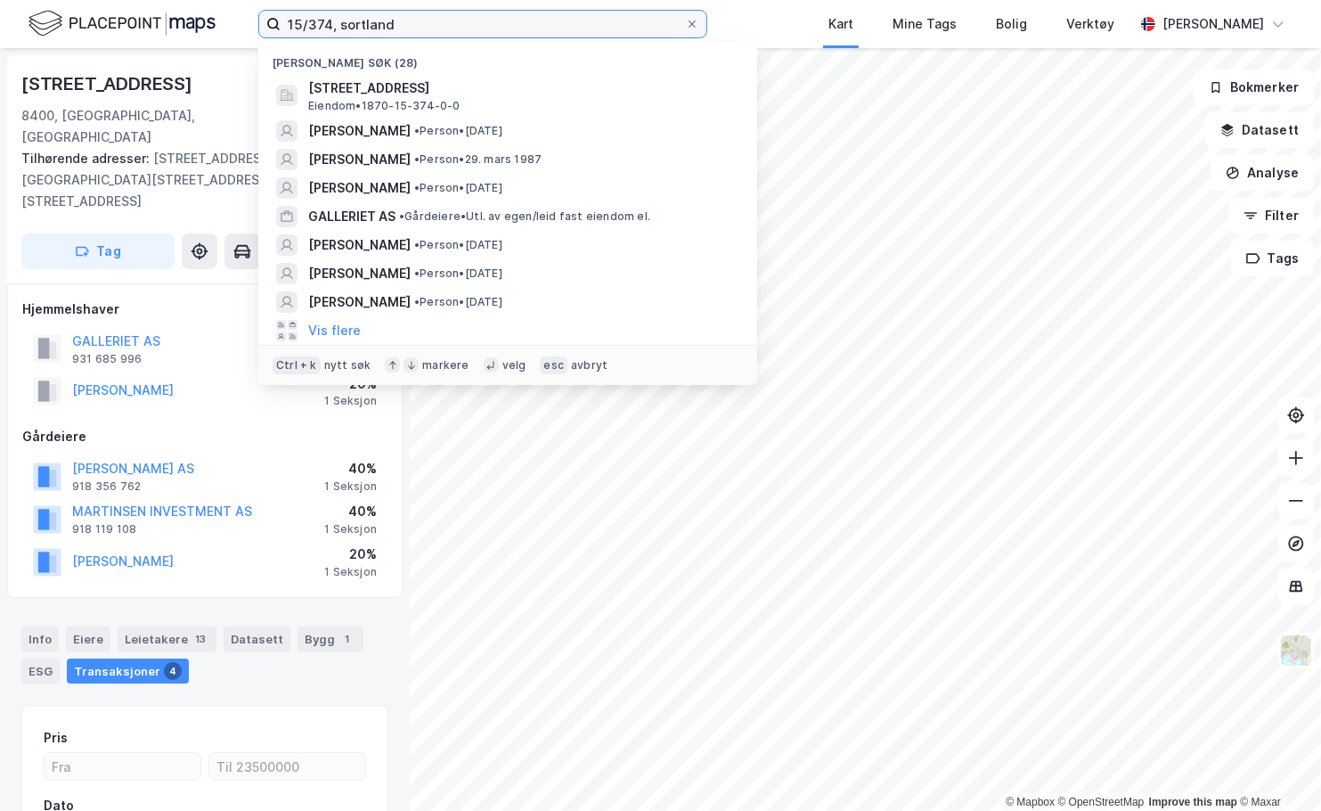
drag, startPoint x: 434, startPoint y: 25, endPoint x: 245, endPoint y: 8, distance: 189.6
click at [245, 8] on div "15/374, sortland Nylige søk (28) [STREET_ADDRESS] • 1870-15-374-0-0 [PERSON_NAM…" at bounding box center [660, 24] width 1321 height 48
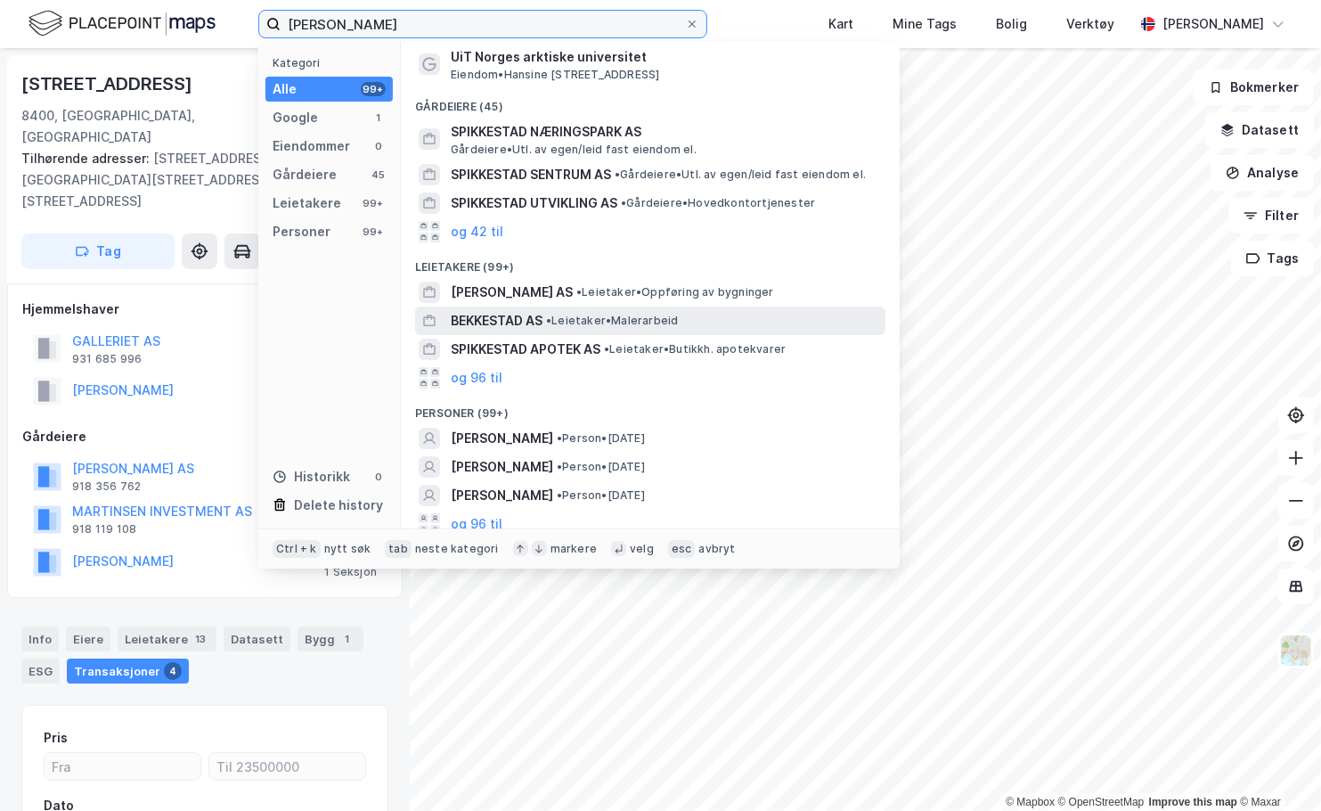
scroll to position [39, 0]
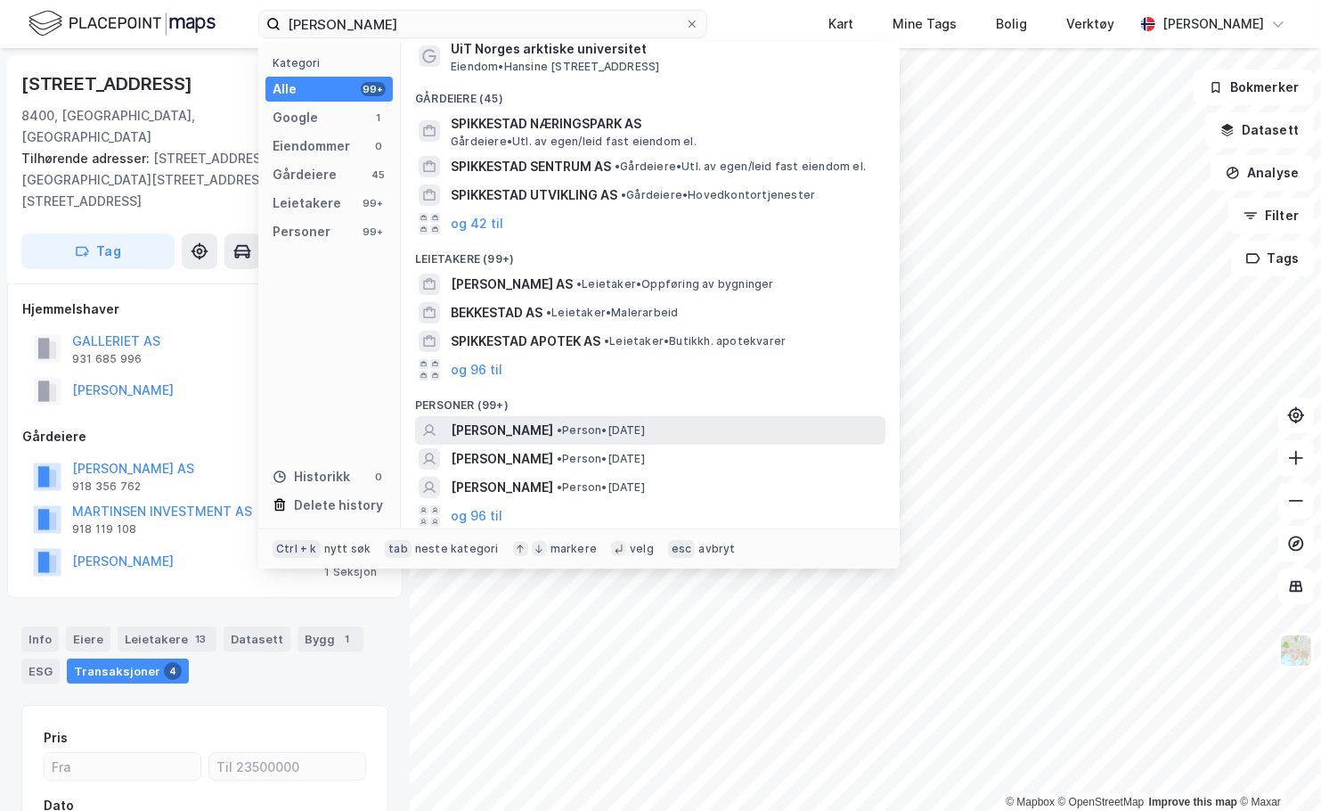
click at [527, 420] on span "[PERSON_NAME]" at bounding box center [502, 430] width 102 height 21
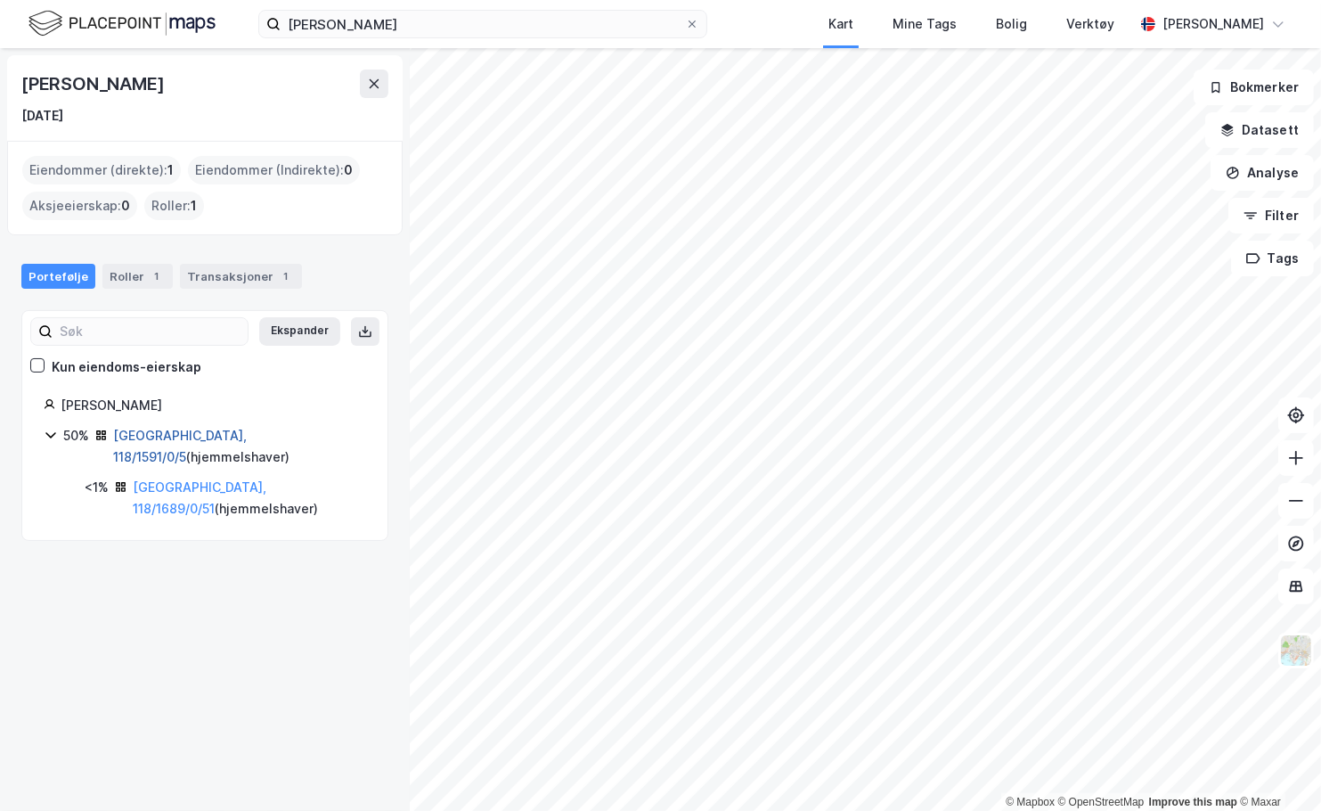
click at [178, 442] on link "[GEOGRAPHIC_DATA], 118/1591/0/5" at bounding box center [180, 446] width 134 height 37
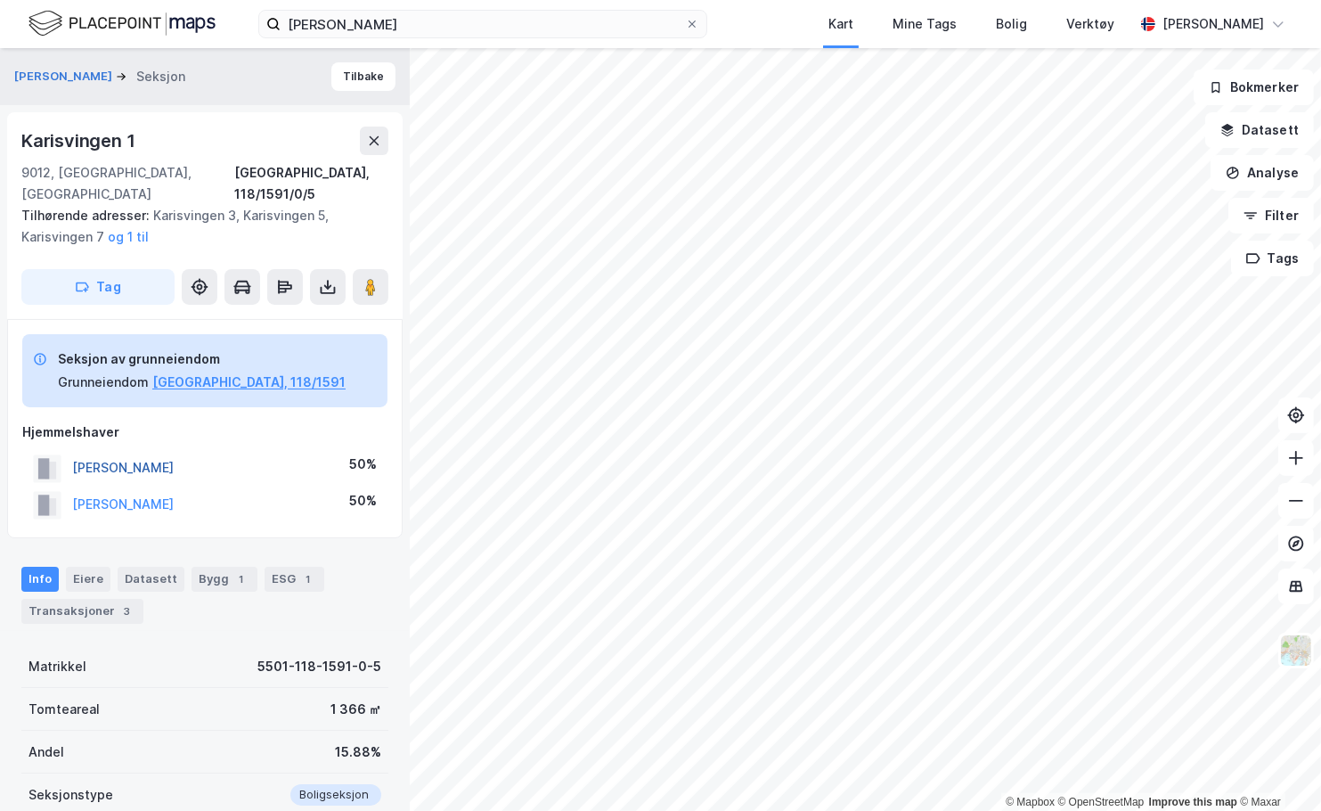
click at [0, 0] on button "[PERSON_NAME]" at bounding box center [0, 0] width 0 height 0
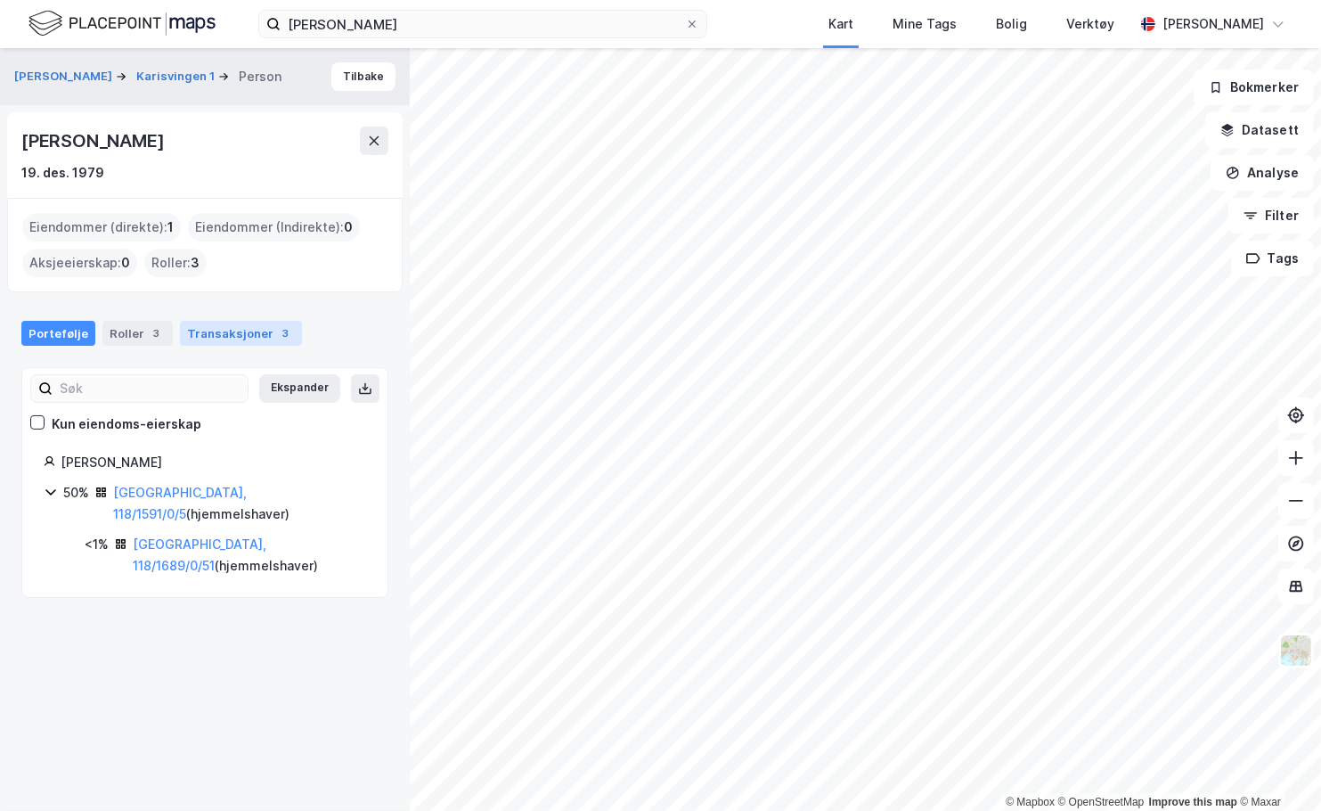
click at [210, 334] on div "Transaksjoner 3" at bounding box center [241, 333] width 122 height 25
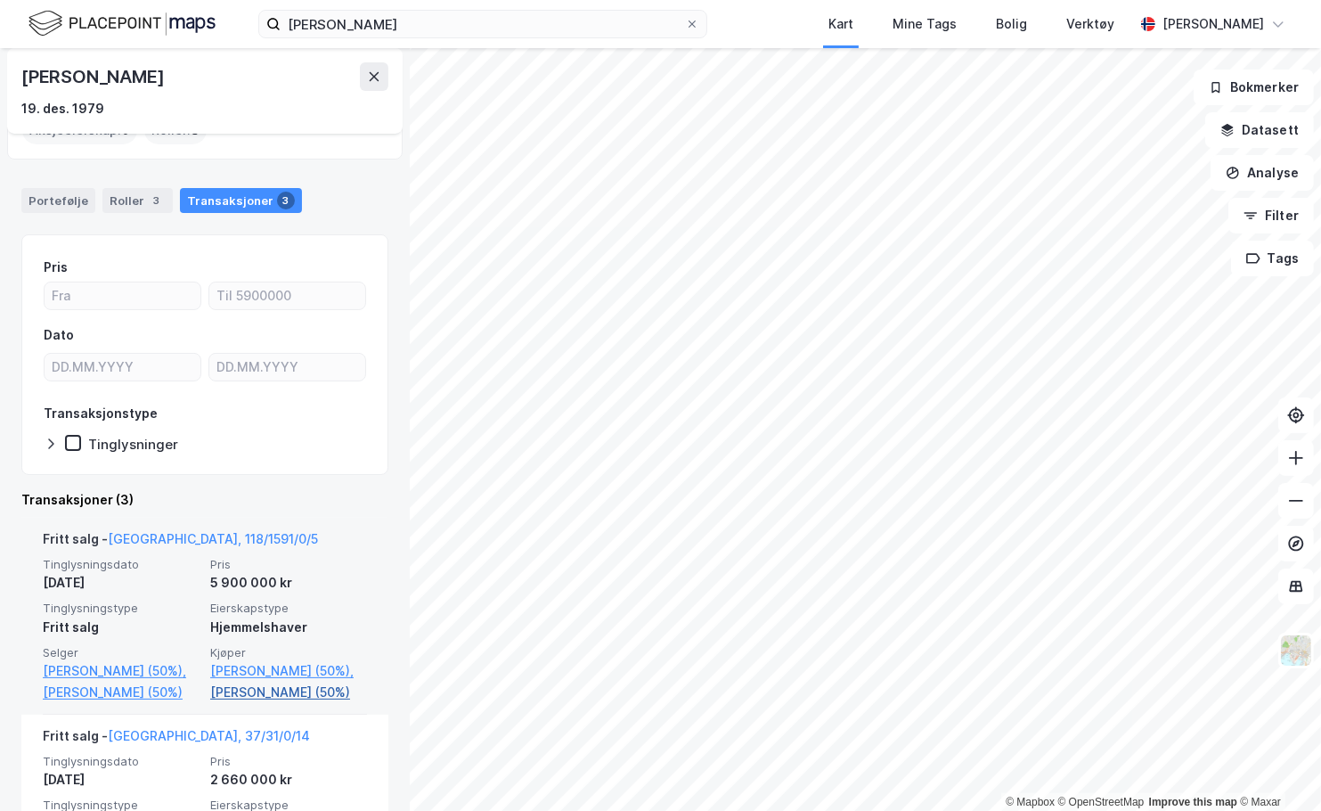
scroll to position [114, 0]
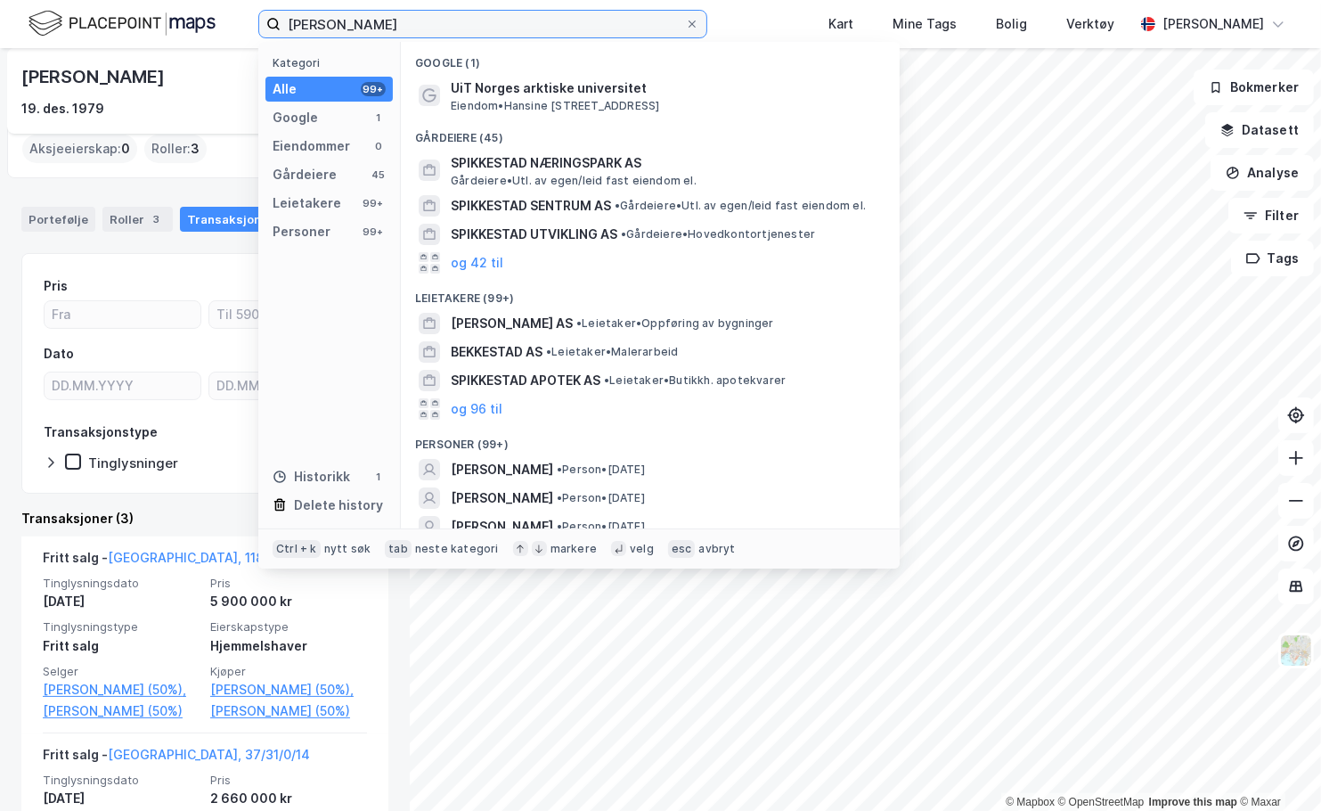
drag, startPoint x: 328, startPoint y: 22, endPoint x: 251, endPoint y: 22, distance: 76.6
click at [251, 22] on div "[PERSON_NAME] Kategori Alle 99+ Google 1 Eiendommer 0 Gårdeiere 45 Leietakere 9…" at bounding box center [660, 24] width 1321 height 48
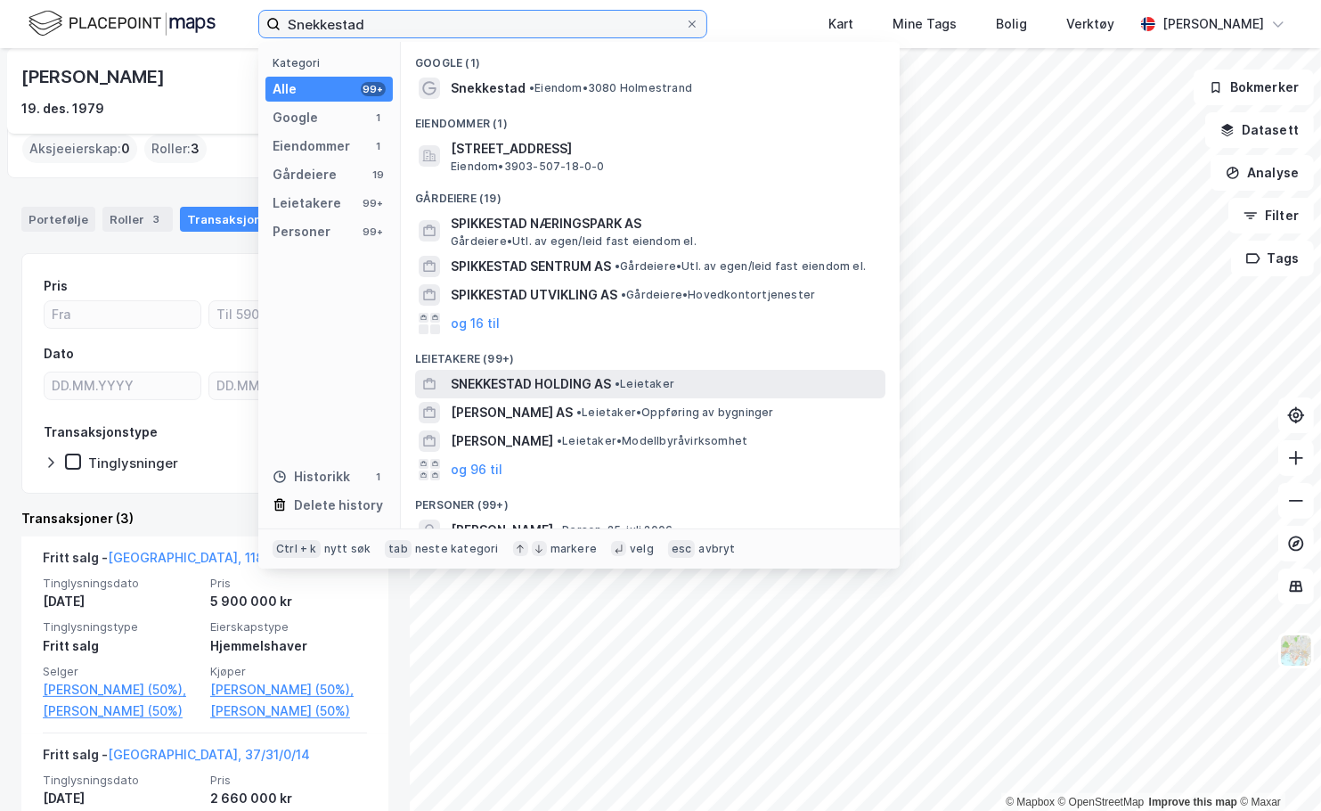
scroll to position [160, 0]
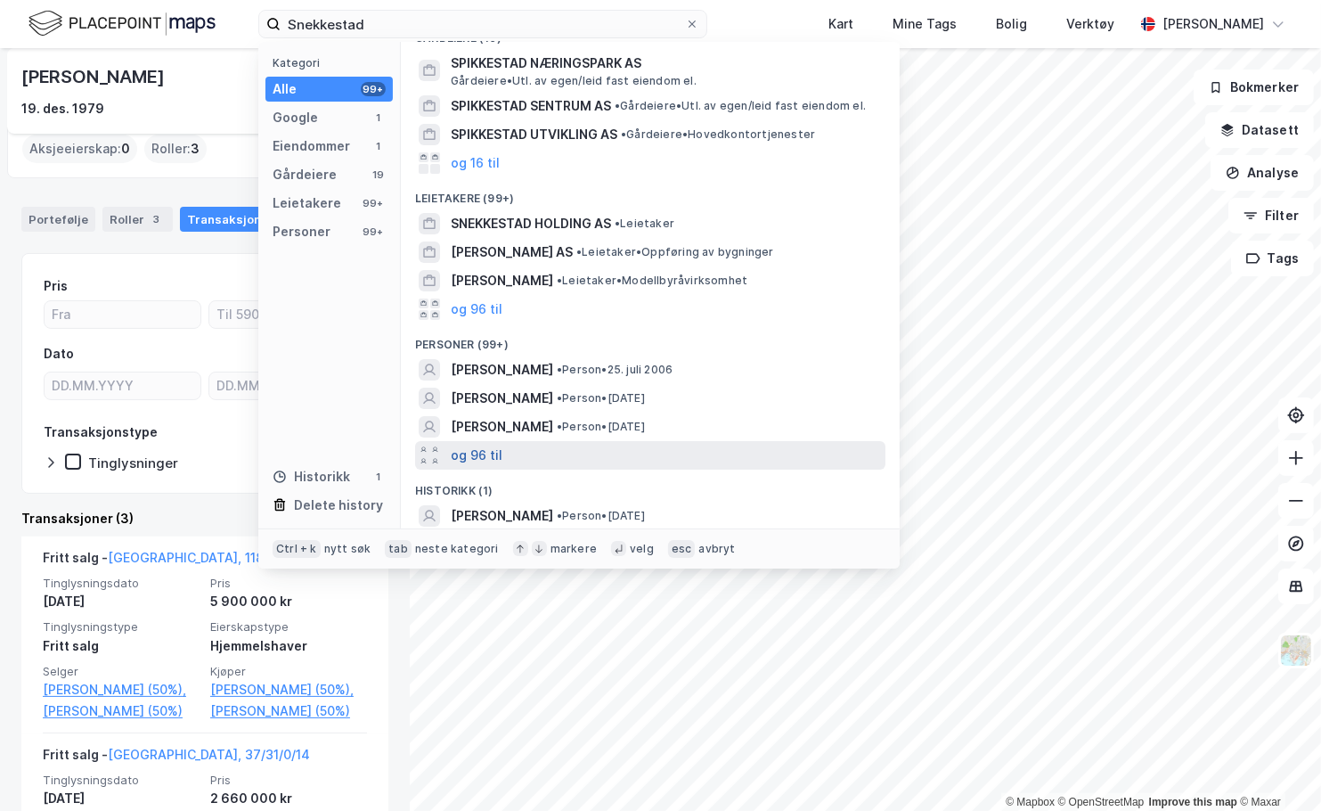
click at [495, 449] on button "og 96 til" at bounding box center [477, 455] width 52 height 21
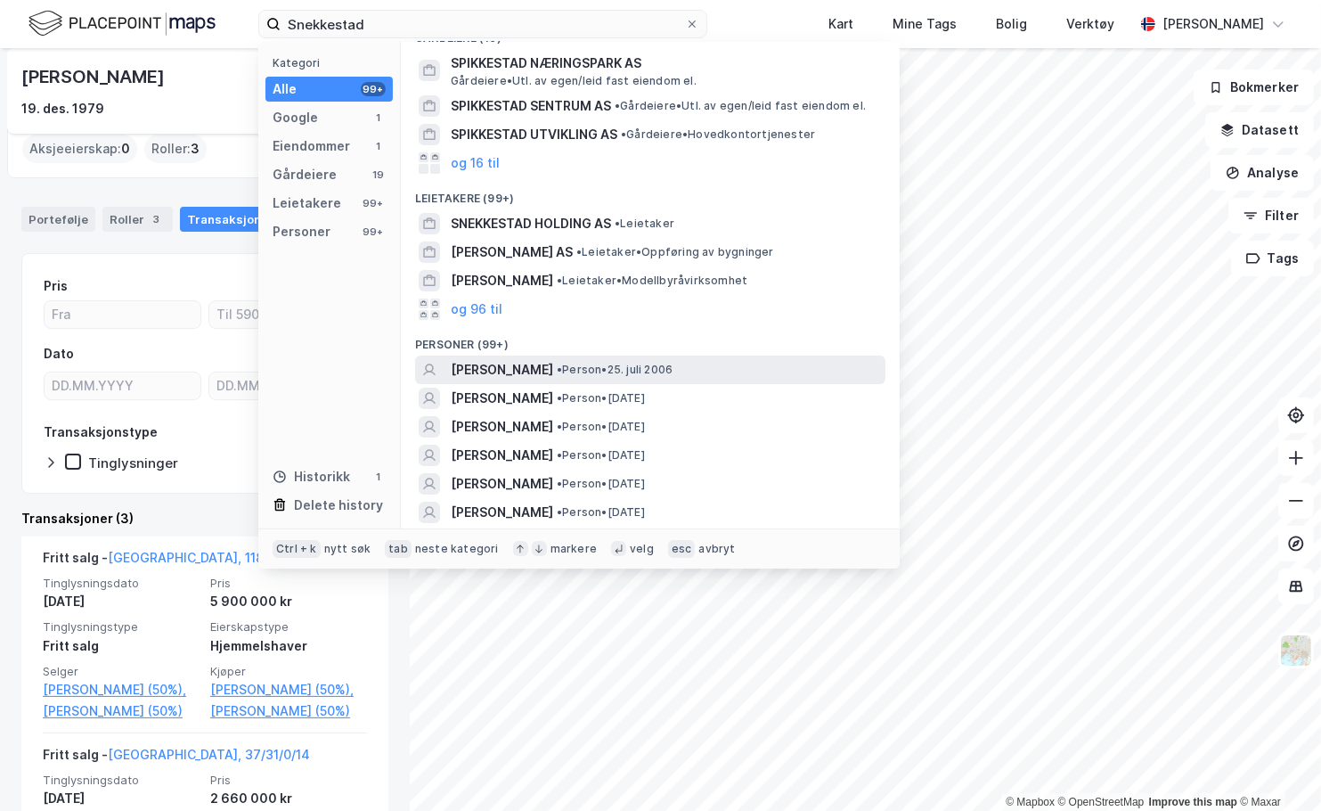
scroll to position [249, 0]
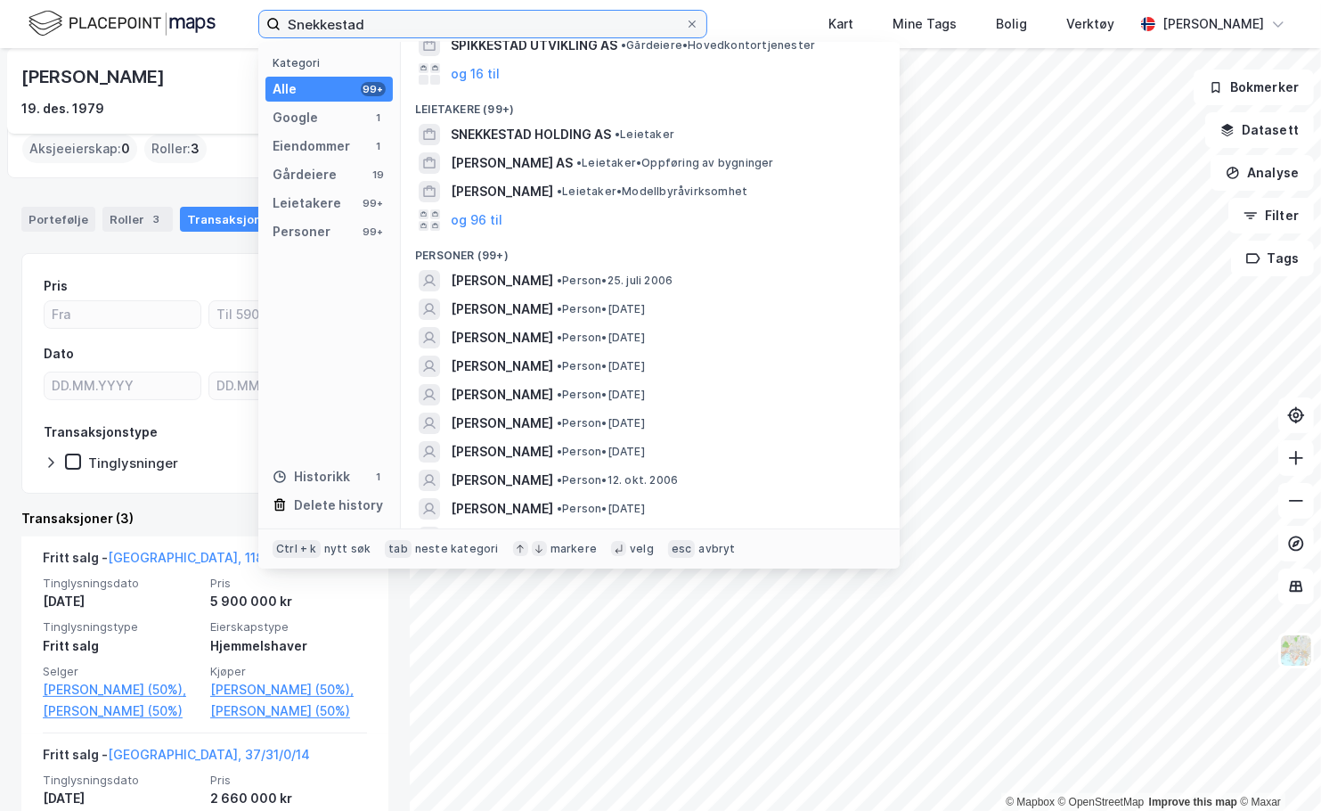
click at [290, 19] on input "Snekkestad" at bounding box center [483, 24] width 404 height 27
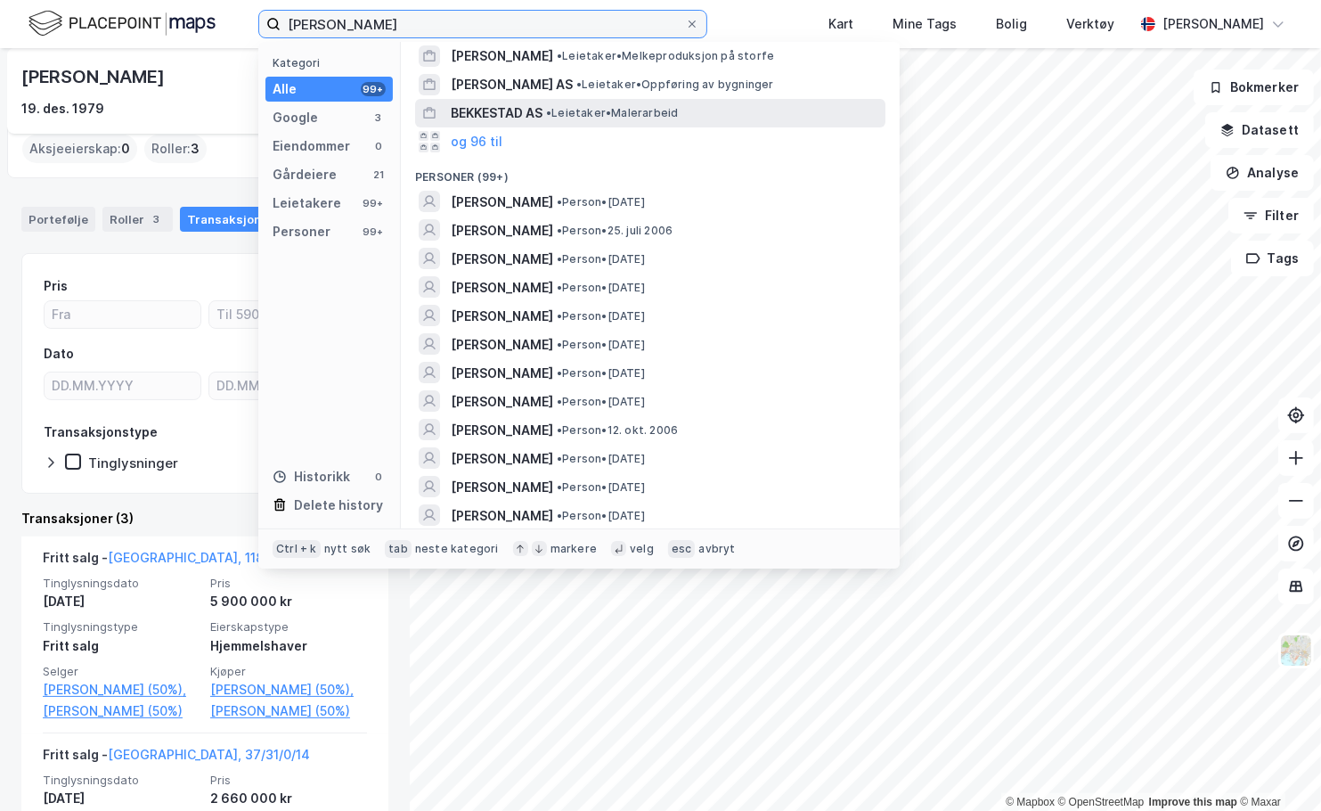
scroll to position [356, 0]
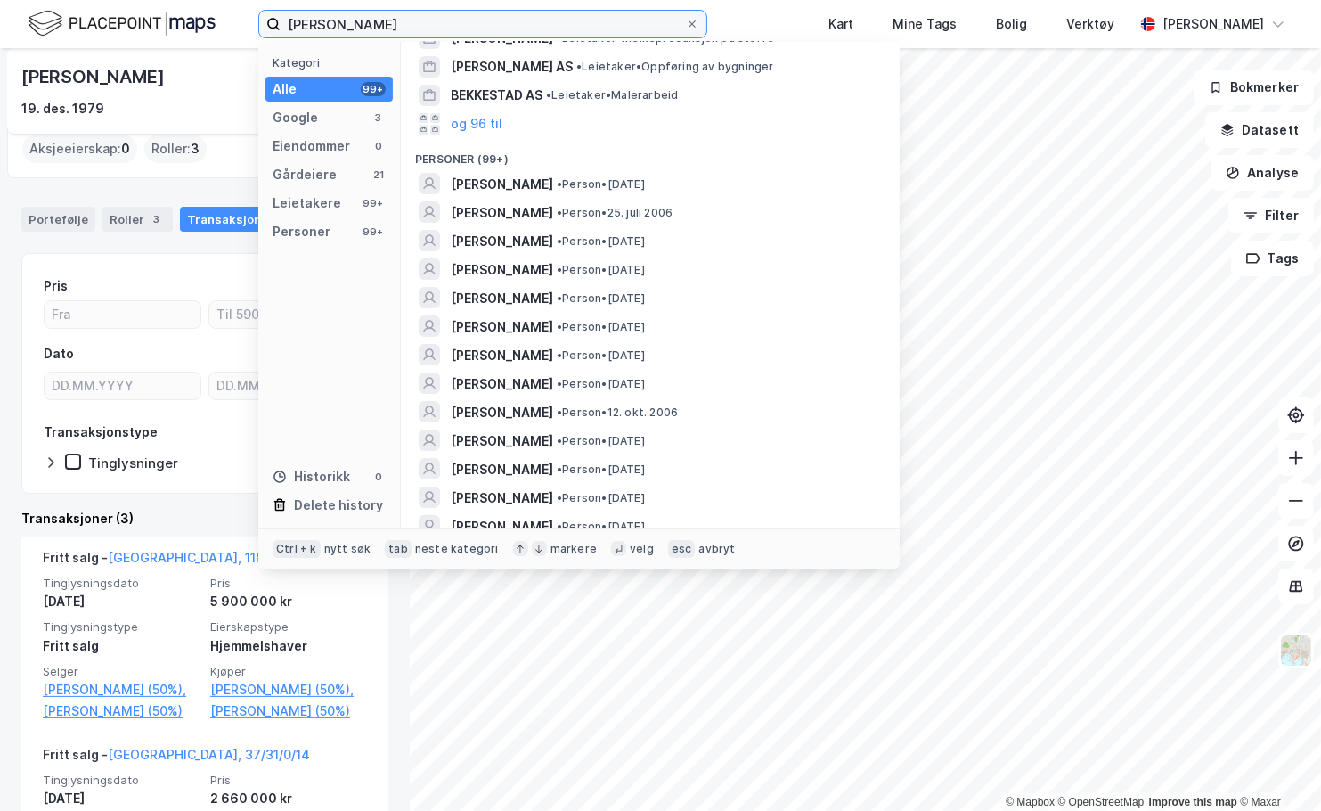
drag, startPoint x: 417, startPoint y: 22, endPoint x: 267, endPoint y: 24, distance: 149.7
click at [267, 24] on label "[PERSON_NAME]" at bounding box center [482, 24] width 449 height 29
type input "[PERSON_NAME]"
click at [167, 29] on img at bounding box center [122, 23] width 187 height 31
